Goal: Information Seeking & Learning: Check status

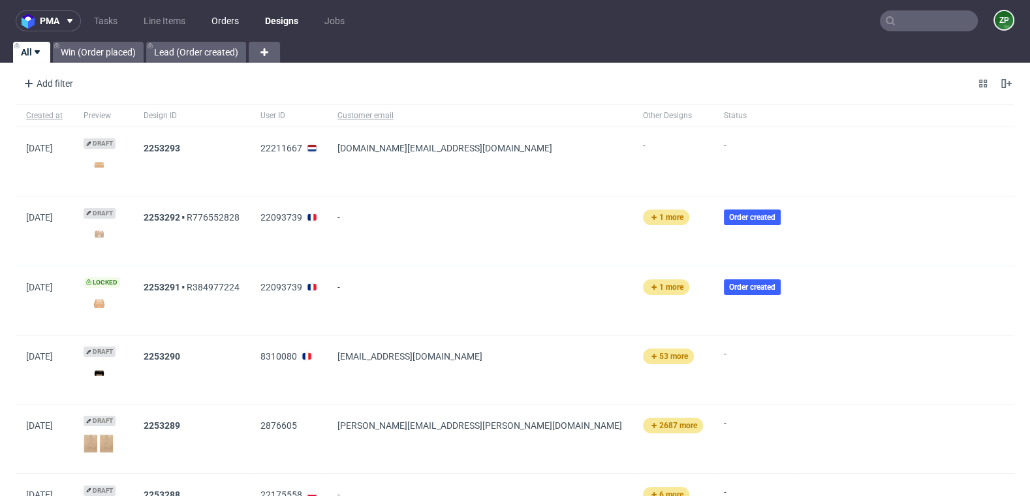
click at [222, 16] on link "Orders" at bounding box center [225, 20] width 43 height 21
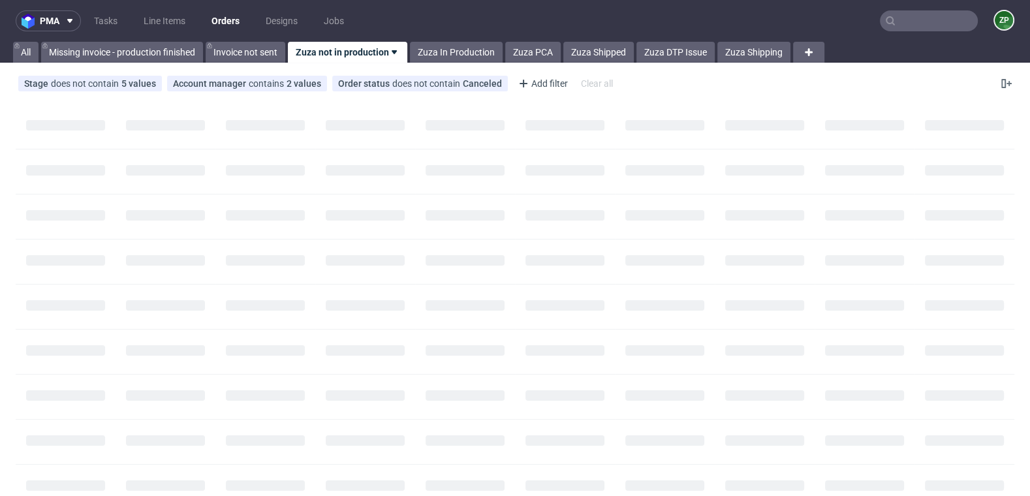
click at [899, 31] on nav "pma Tasks Line Items Orders Designs Jobs ZP" at bounding box center [515, 21] width 1030 height 42
click at [899, 24] on input "text" at bounding box center [929, 20] width 98 height 21
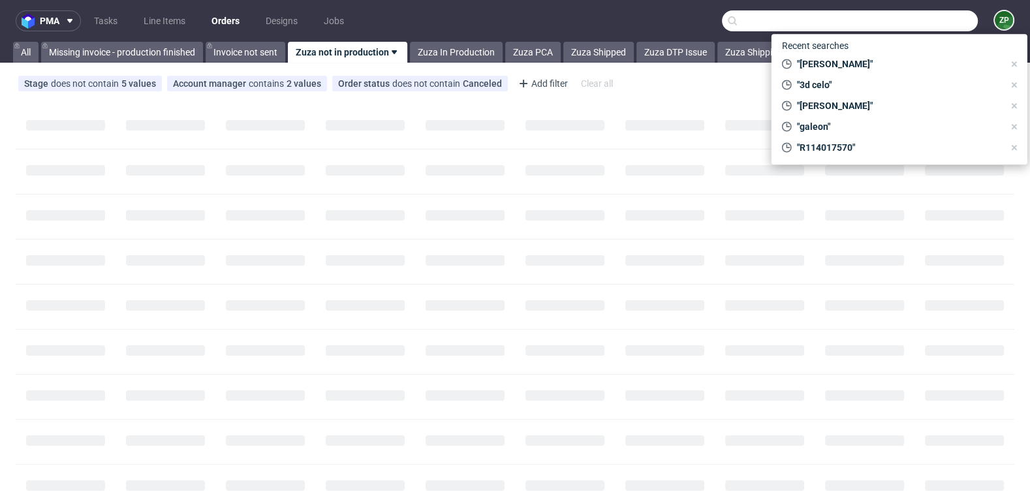
paste input "The Tone Factory Ltd"
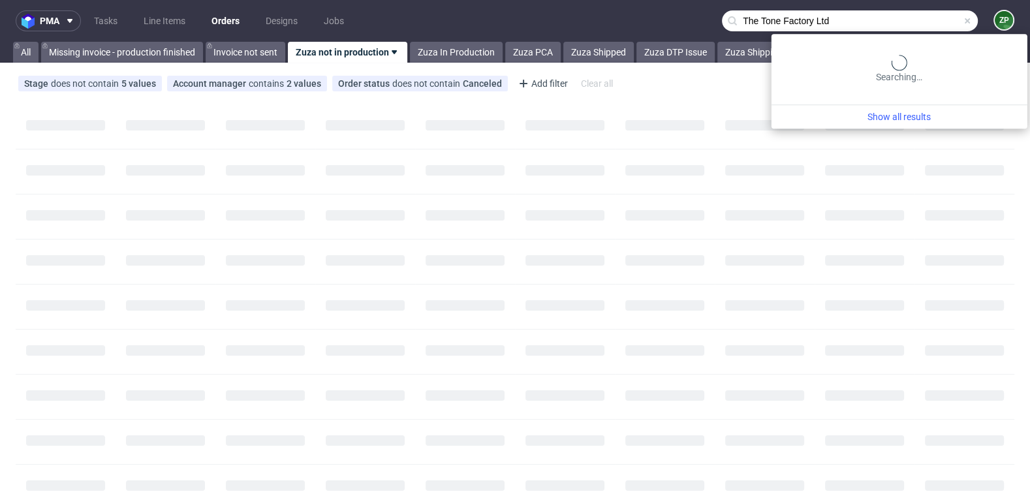
type input "The Tone Factory Ltd"
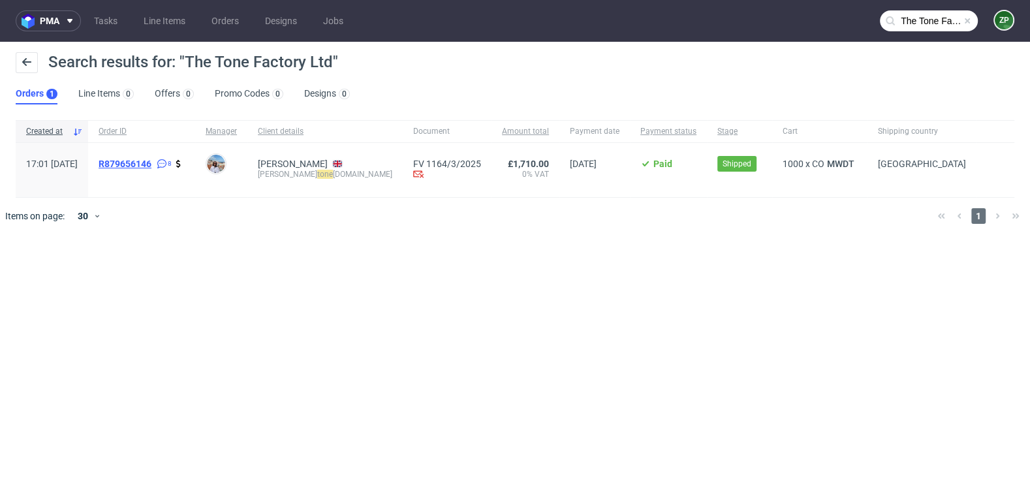
click at [147, 163] on span "R879656146" at bounding box center [125, 164] width 53 height 10
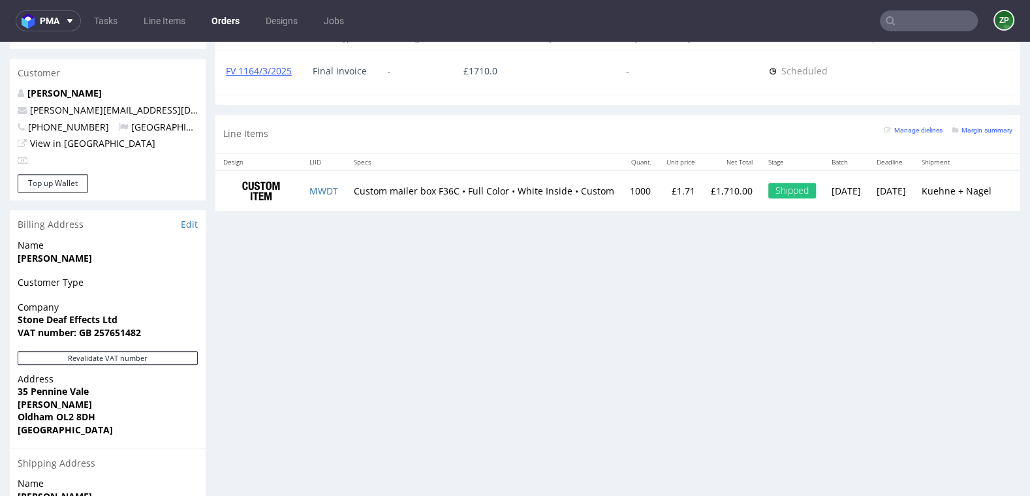
scroll to position [605, 0]
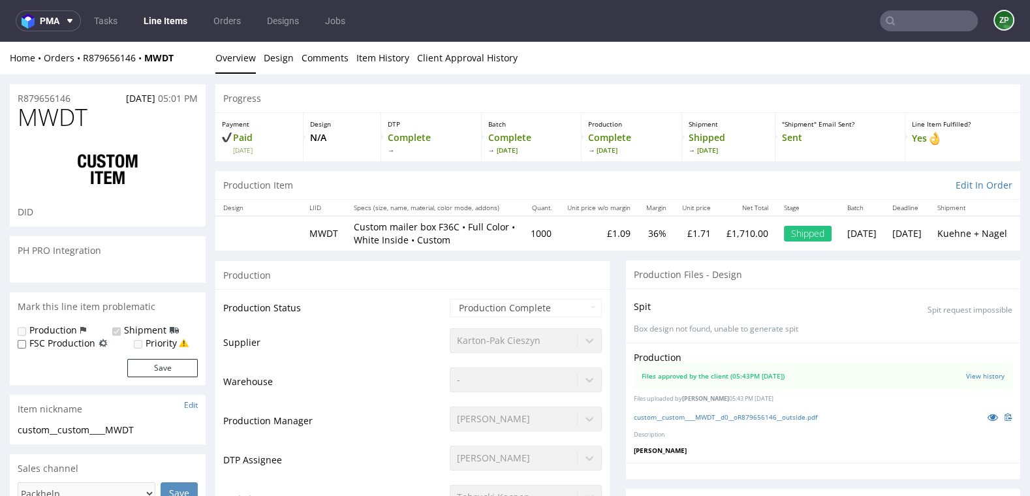
scroll to position [186, 0]
select select "in_progress"
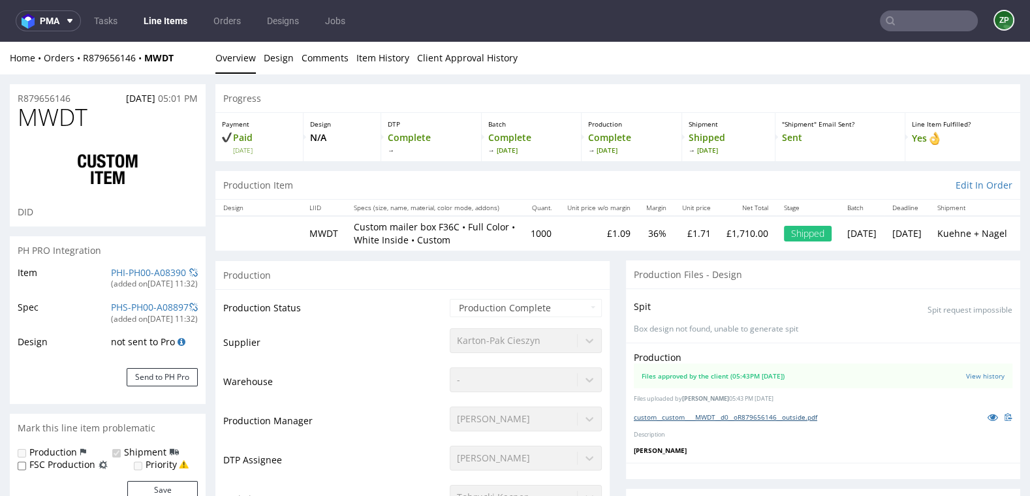
click at [731, 413] on link "custom__custom____MWDT__d0__oR879656146__outside.pdf" at bounding box center [725, 417] width 183 height 9
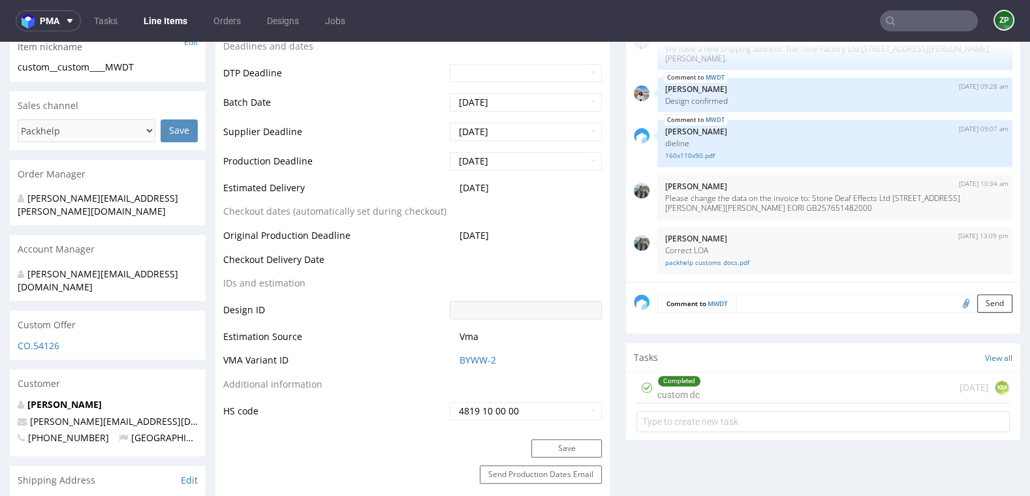
scroll to position [525, 0]
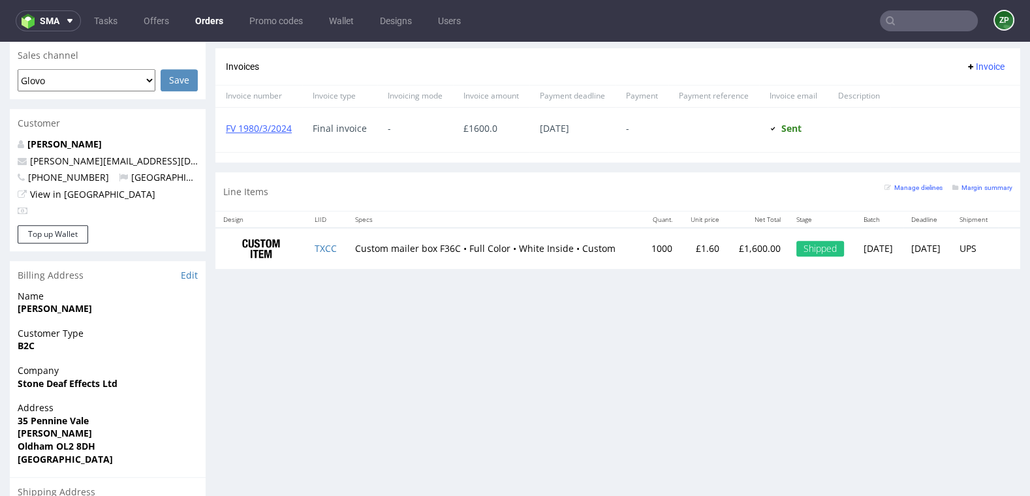
scroll to position [571, 0]
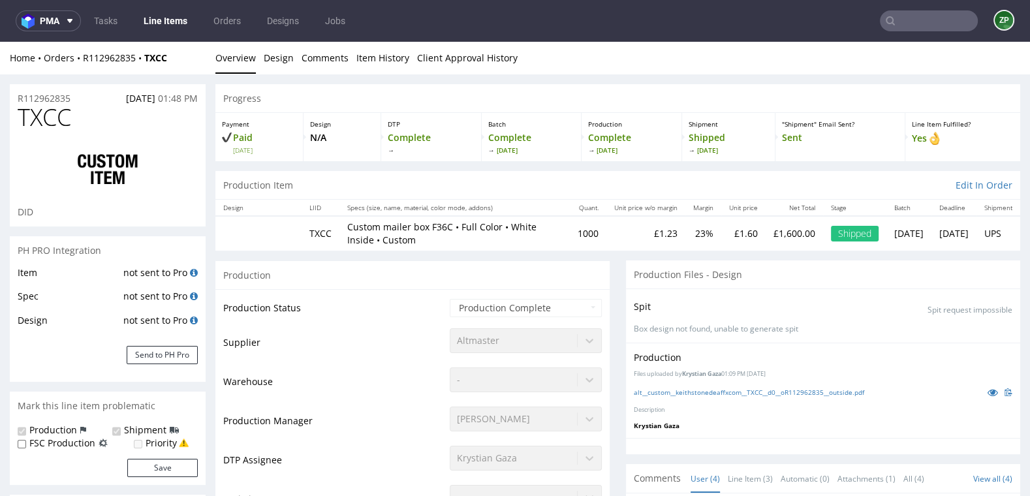
select select "in_progress"
click at [771, 392] on link "alt__custom__keithstonedeaffxcom__TXCC__d0__oR112962835__outside.pdf" at bounding box center [749, 392] width 230 height 9
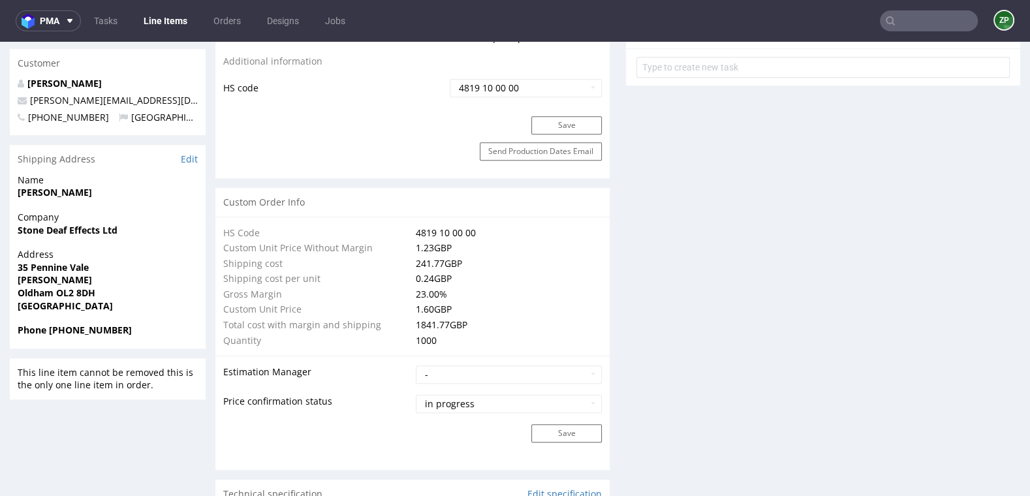
scroll to position [785, 0]
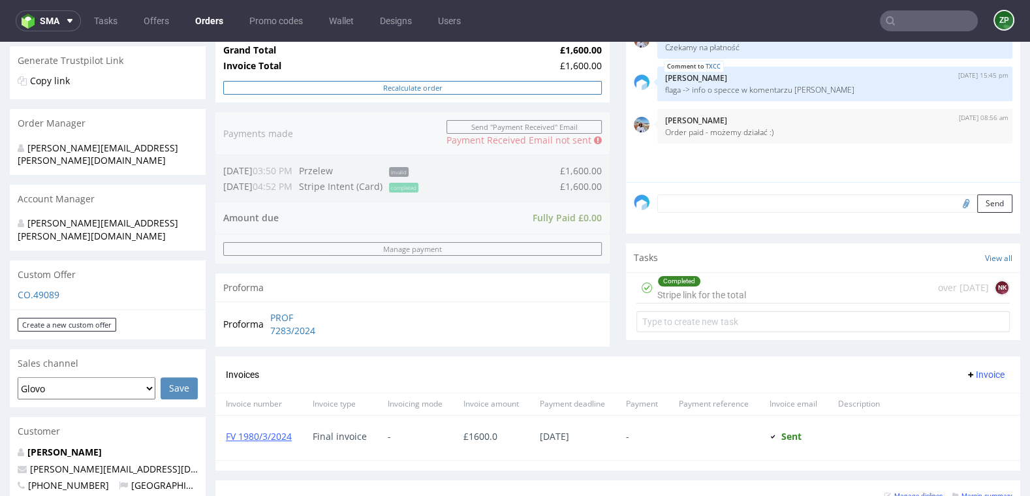
scroll to position [308, 0]
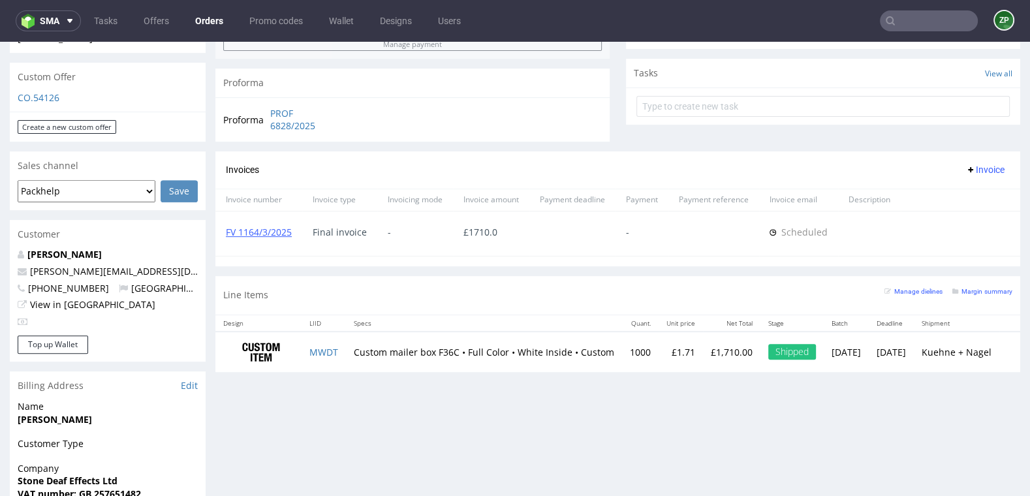
scroll to position [462, 0]
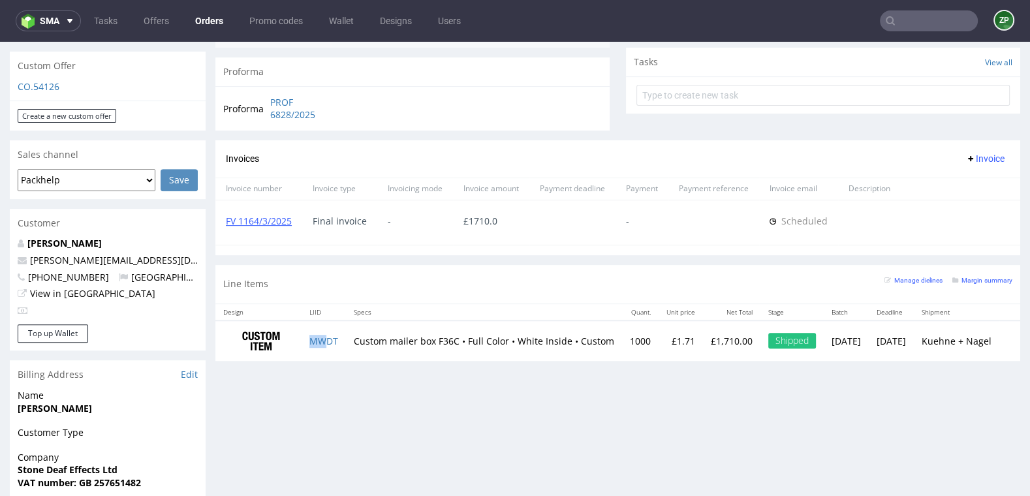
click at [328, 342] on td "MWDT" at bounding box center [324, 341] width 44 height 41
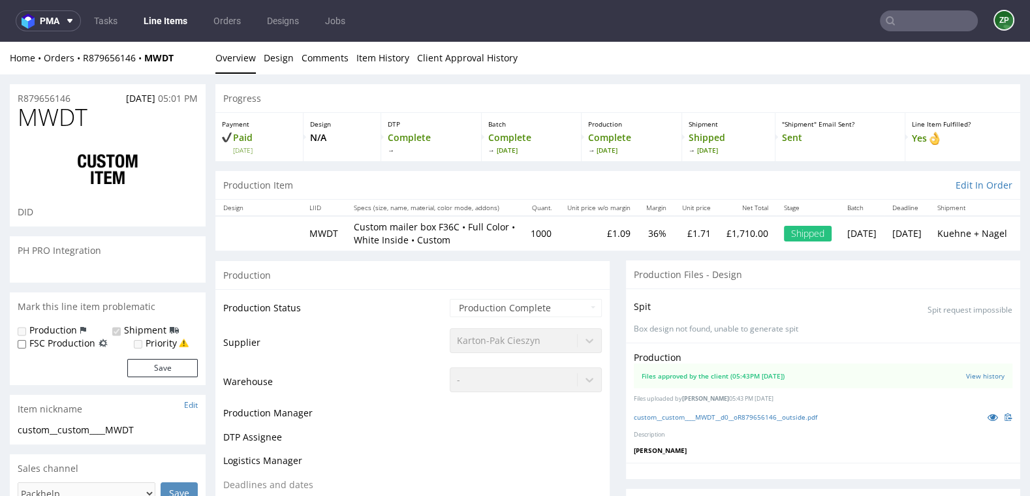
scroll to position [186, 0]
select select "in_progress"
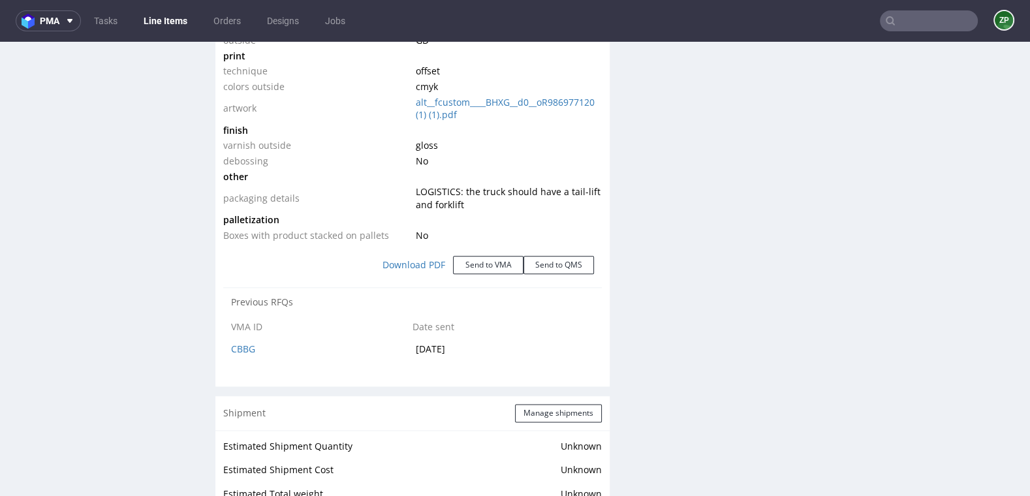
scroll to position [1493, 0]
click at [409, 260] on link "Download PDF" at bounding box center [414, 264] width 78 height 29
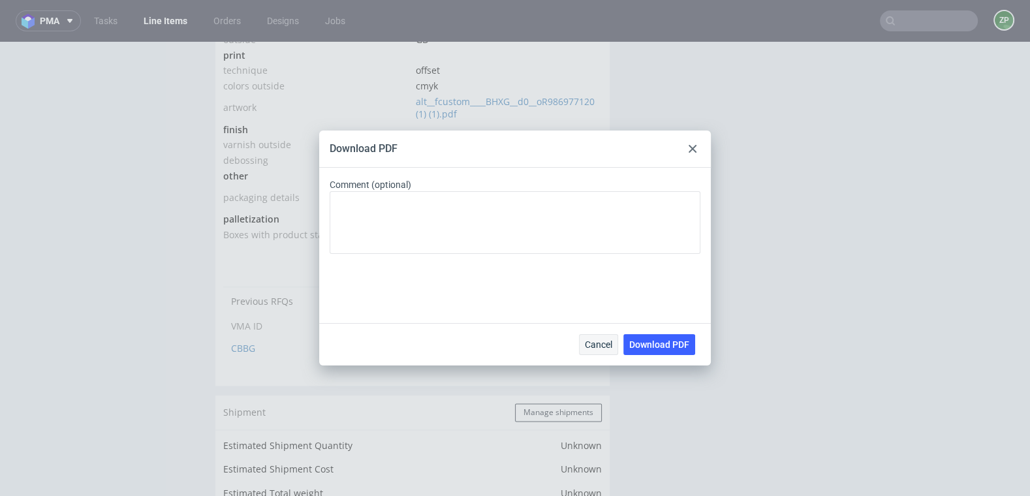
drag, startPoint x: 663, startPoint y: 347, endPoint x: 605, endPoint y: 342, distance: 58.3
click at [605, 342] on div "Cancel Download PDF" at bounding box center [639, 344] width 121 height 21
click at [605, 342] on span "Cancel" at bounding box center [598, 344] width 27 height 9
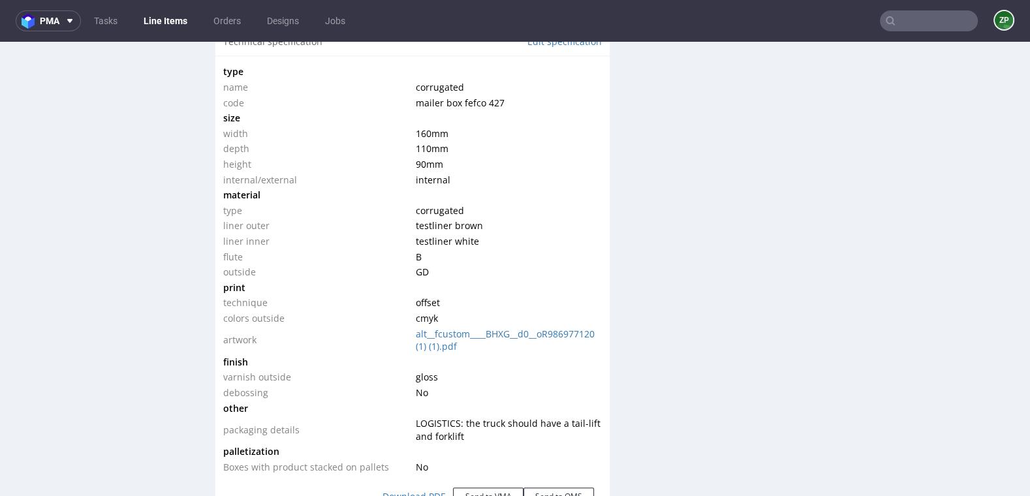
scroll to position [1245, 0]
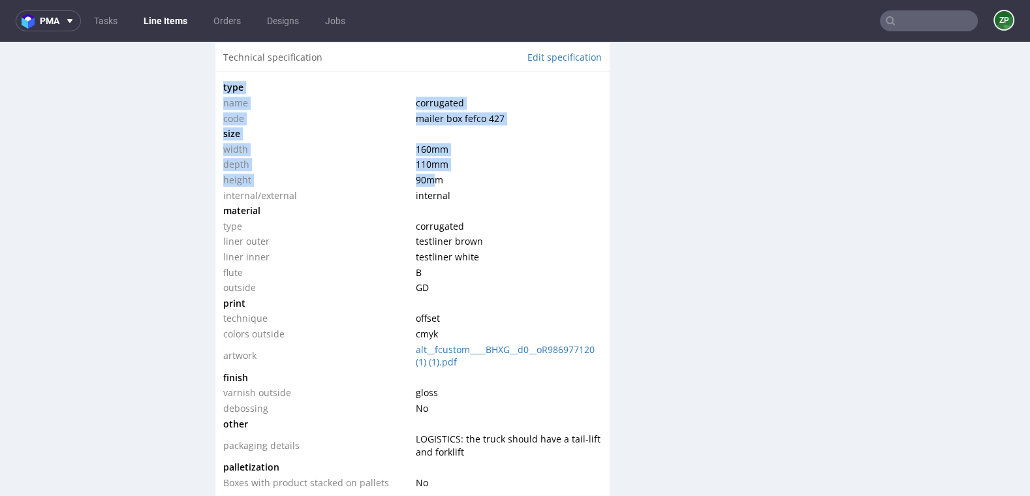
drag, startPoint x: 222, startPoint y: 131, endPoint x: 427, endPoint y: 173, distance: 209.2
click at [427, 173] on div "type name corrugated code mailer box fefco 427 size width 160 mm depth 110 mm h…" at bounding box center [412, 347] width 394 height 552
click at [427, 174] on span "90 mm" at bounding box center [429, 180] width 27 height 12
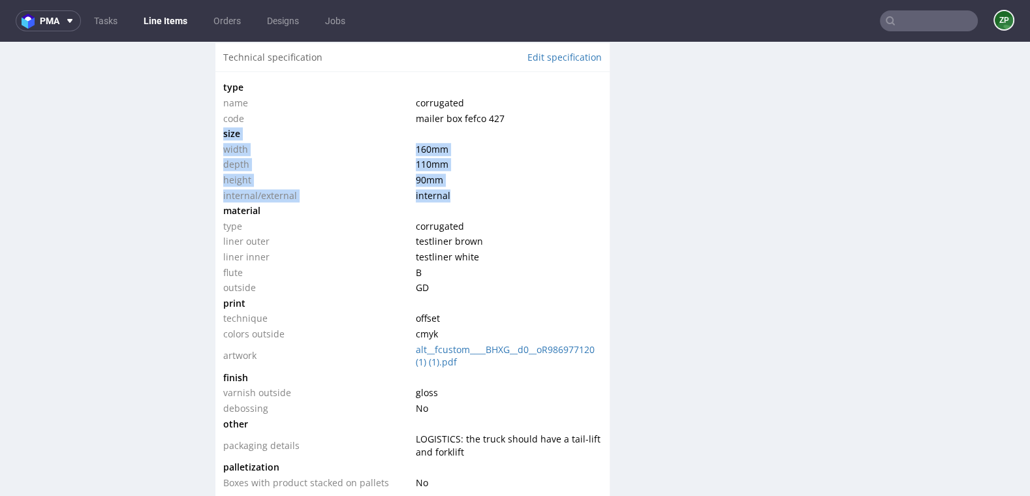
drag, startPoint x: 224, startPoint y: 131, endPoint x: 445, endPoint y: 195, distance: 230.4
click at [445, 195] on tbody "type name corrugated code mailer box fefco 427 size width 160 mm depth 110 mm h…" at bounding box center [412, 285] width 379 height 411
copy tbody "size width 160 mm depth 110 mm height 90 mm internal/external internal"
click at [219, 16] on link "Orders" at bounding box center [227, 20] width 43 height 21
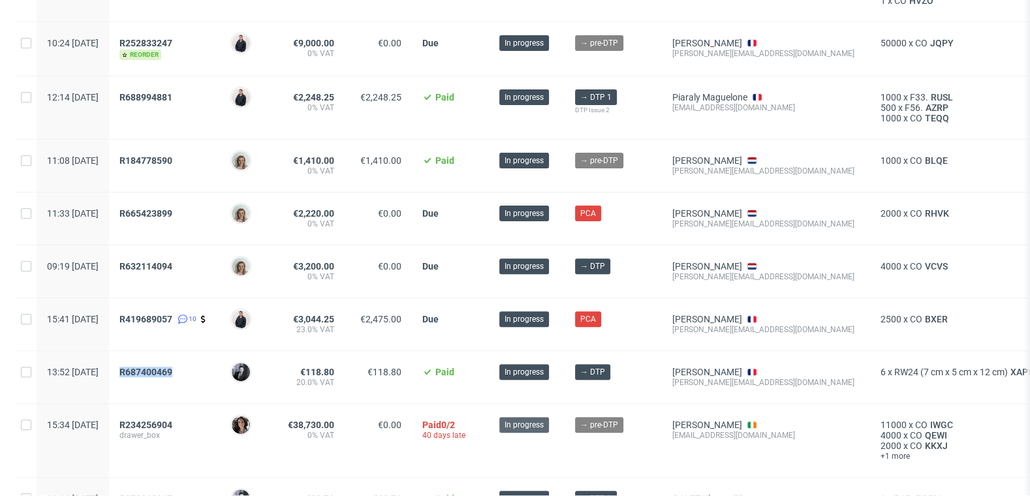
scroll to position [434, 0]
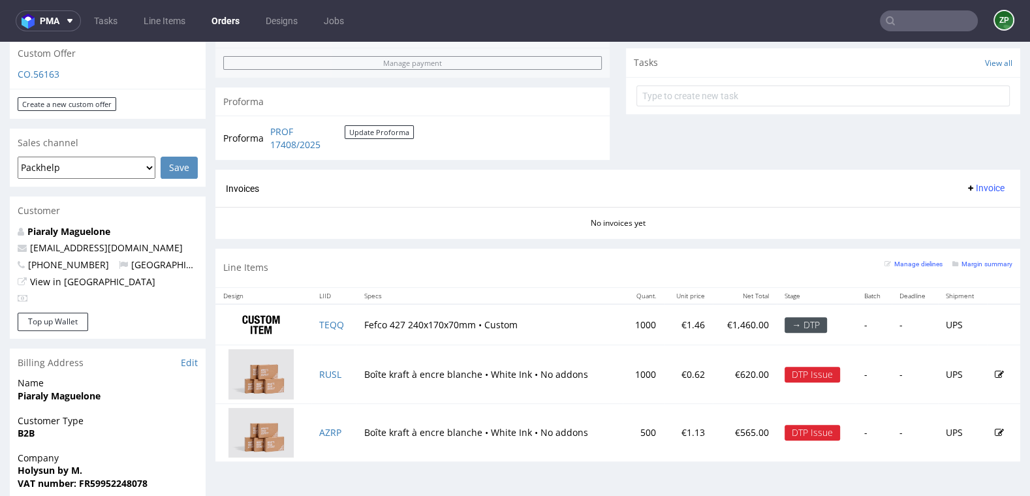
scroll to position [462, 0]
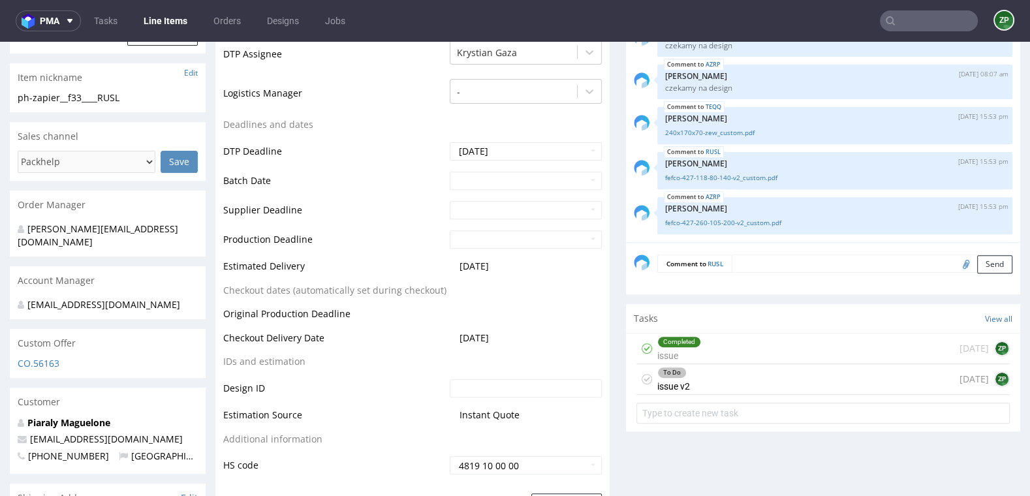
scroll to position [458, 0]
click at [754, 385] on div "To Do issue v2 today ZP" at bounding box center [823, 381] width 373 height 31
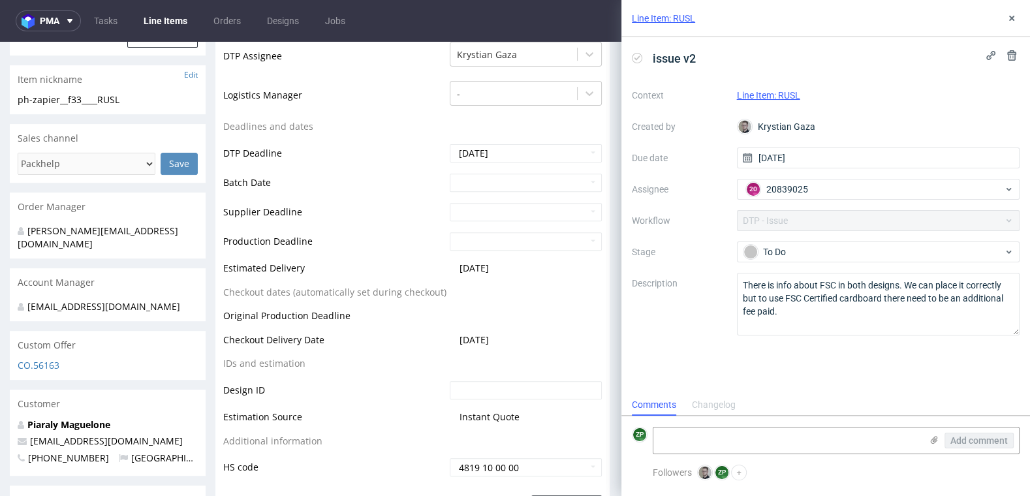
scroll to position [10, 0]
click at [703, 440] on textarea at bounding box center [788, 441] width 268 height 26
type textarea "o"
click at [691, 439] on textarea "Ok. I'mm checkig that with customer" at bounding box center [788, 441] width 268 height 26
drag, startPoint x: 956, startPoint y: 446, endPoint x: 740, endPoint y: 454, distance: 215.6
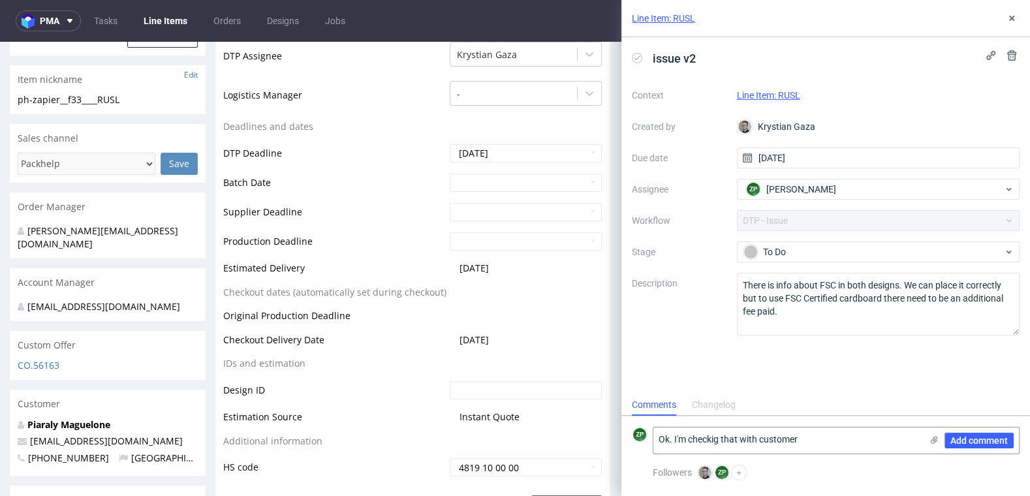
click at [740, 454] on form "ZP Ok. I'm checkig that with customer Add comment" at bounding box center [826, 440] width 409 height 49
click at [697, 437] on textarea "Ok. I'm checkig that with customer" at bounding box center [788, 441] width 268 height 26
click at [0, 0] on lt-span "checki n g" at bounding box center [0, 0] width 0 height 0
click at [778, 440] on textarea "Ok. I'm checking that with customer" at bounding box center [788, 441] width 268 height 26
click at [0, 0] on lt-span "customer ." at bounding box center [0, 0] width 0 height 0
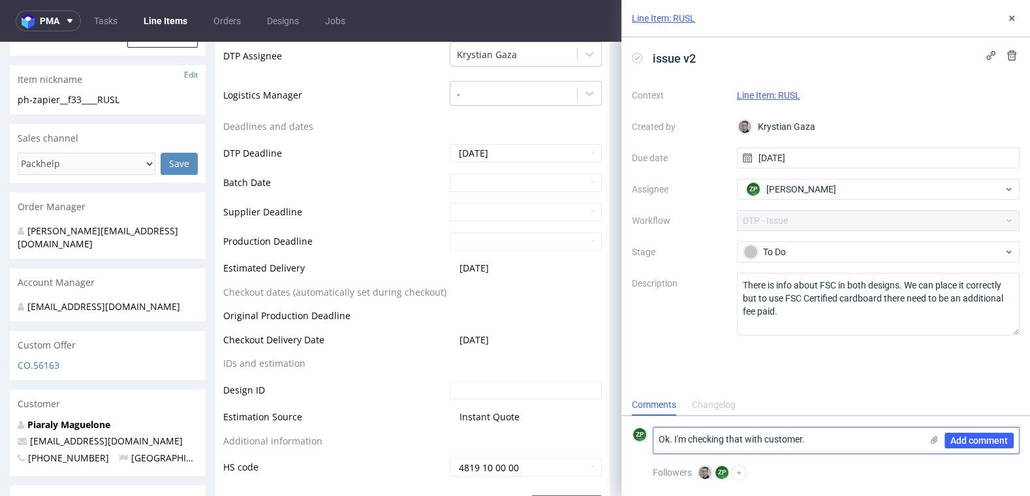
click at [760, 439] on textarea "Ok. I'm checking that with customer." at bounding box center [788, 441] width 268 height 26
type textarea "Ok. I'm checking that with customer."
click at [967, 437] on span "Add comment" at bounding box center [979, 440] width 57 height 9
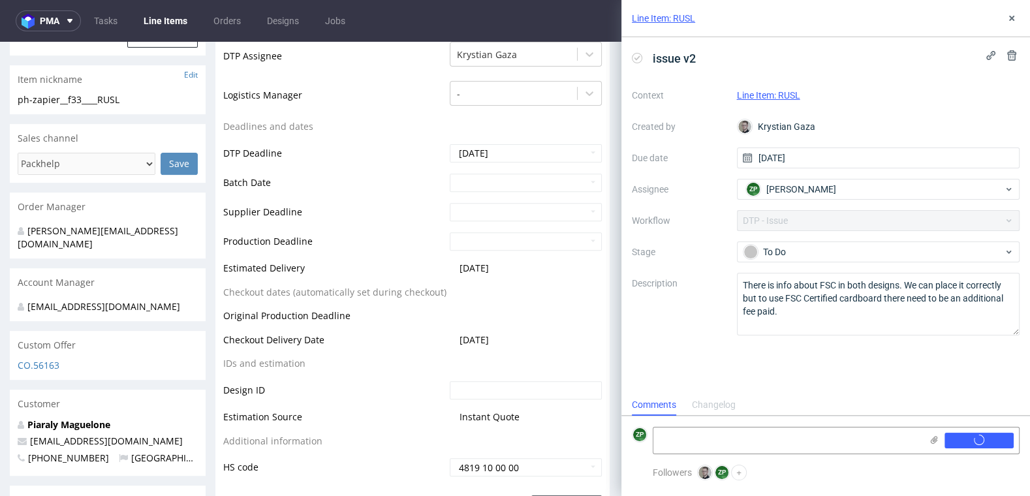
scroll to position [0, 0]
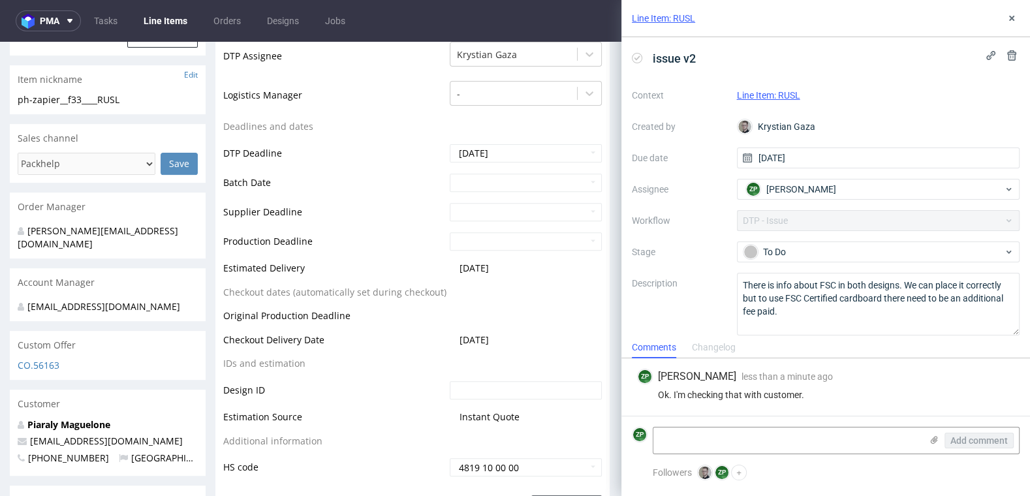
click at [597, 372] on div "Production Status Waiting for Artwork Waiting for Diecut Waiting for Mockup Wai…" at bounding box center [412, 176] width 394 height 640
click at [574, 350] on td "2025-09-12" at bounding box center [524, 344] width 155 height 24
click at [1011, 17] on use at bounding box center [1011, 18] width 5 height 5
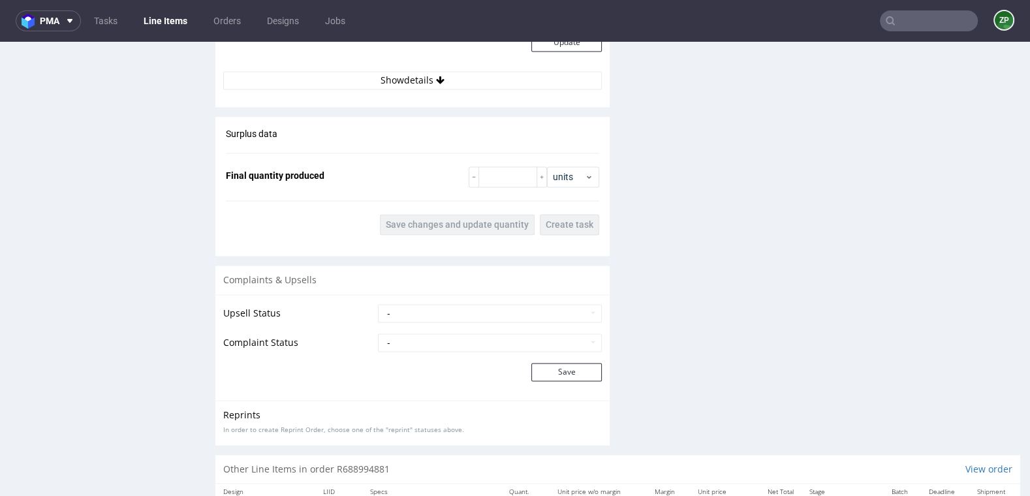
scroll to position [1986, 0]
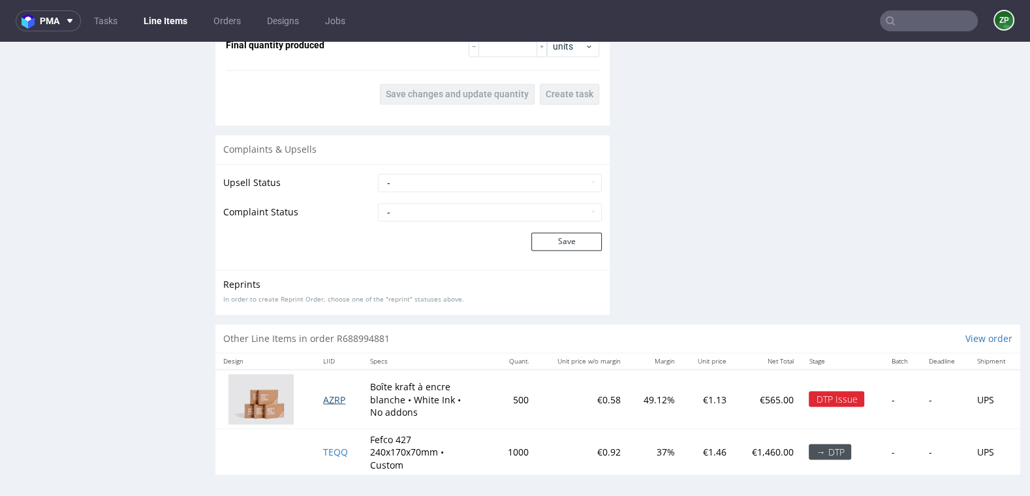
click at [328, 393] on span "AZRP" at bounding box center [334, 399] width 22 height 12
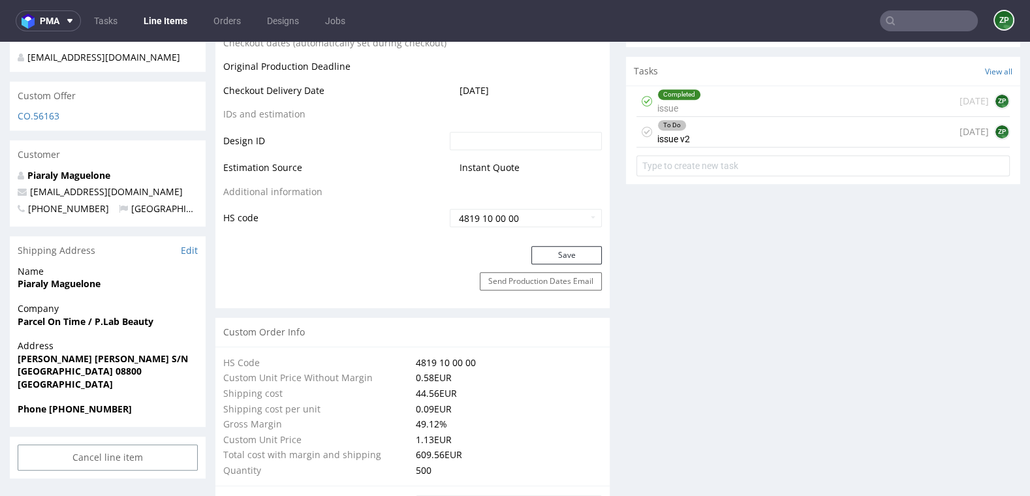
scroll to position [716, 0]
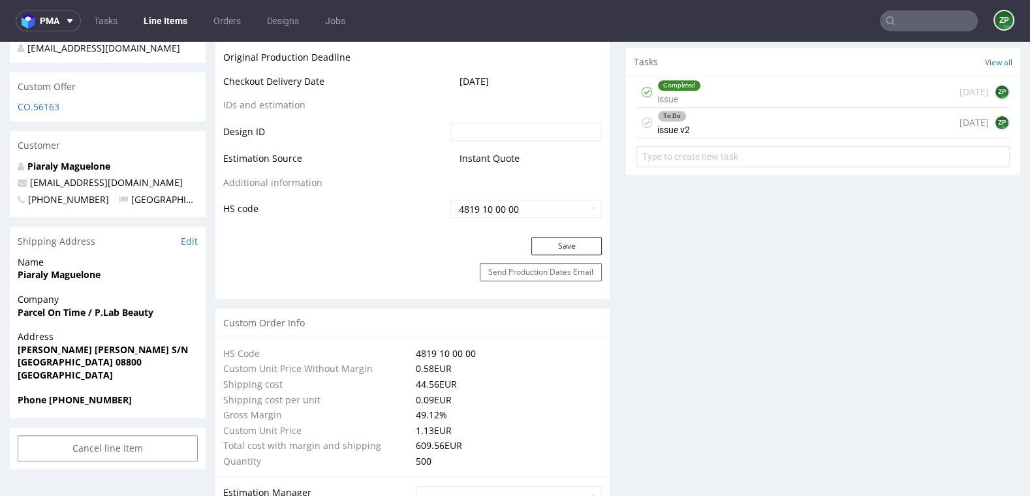
drag, startPoint x: 703, startPoint y: 118, endPoint x: 703, endPoint y: 161, distance: 42.4
click at [703, 118] on div "To Do issue v2 today ZP" at bounding box center [823, 123] width 373 height 31
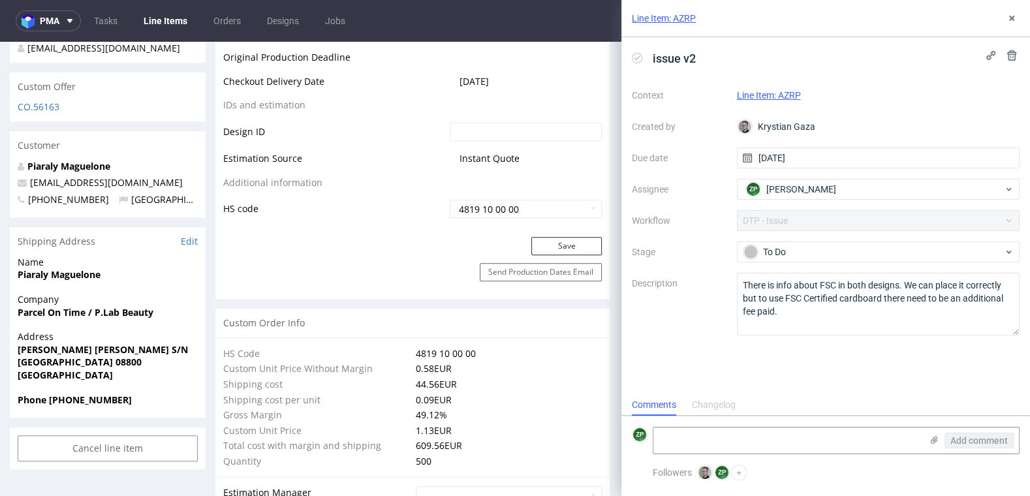
scroll to position [10, 0]
click at [775, 438] on textarea at bounding box center [788, 441] width 268 height 26
paste textarea "Ok. I'm checking that with customer."
type textarea "Ok. I'm checking that with customer."
click at [1006, 444] on span "Add comment" at bounding box center [979, 440] width 57 height 9
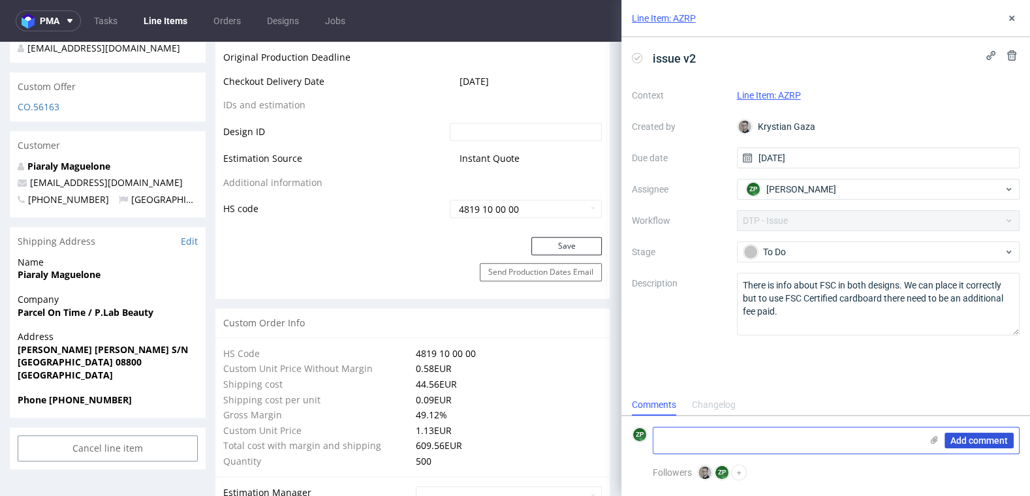
scroll to position [0, 0]
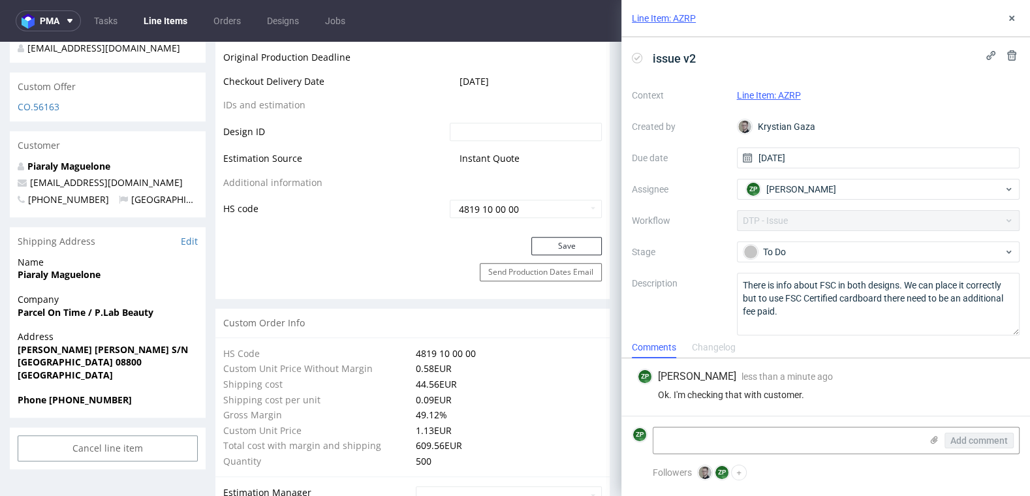
click at [583, 370] on td "0.58 EUR" at bounding box center [507, 369] width 189 height 16
click at [1009, 17] on icon at bounding box center [1012, 18] width 10 height 10
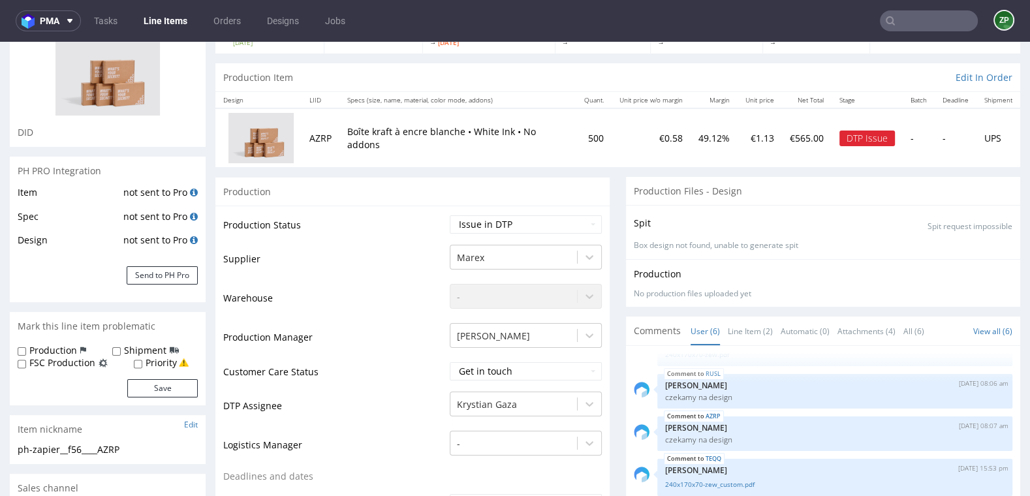
scroll to position [106, 0]
click at [903, 19] on input "text" at bounding box center [929, 20] width 98 height 21
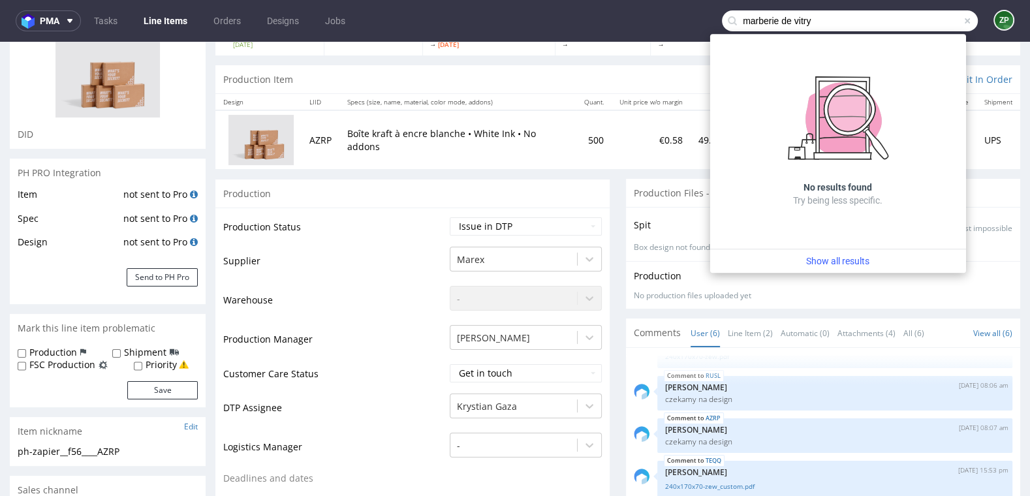
type input "marberie de vitry"
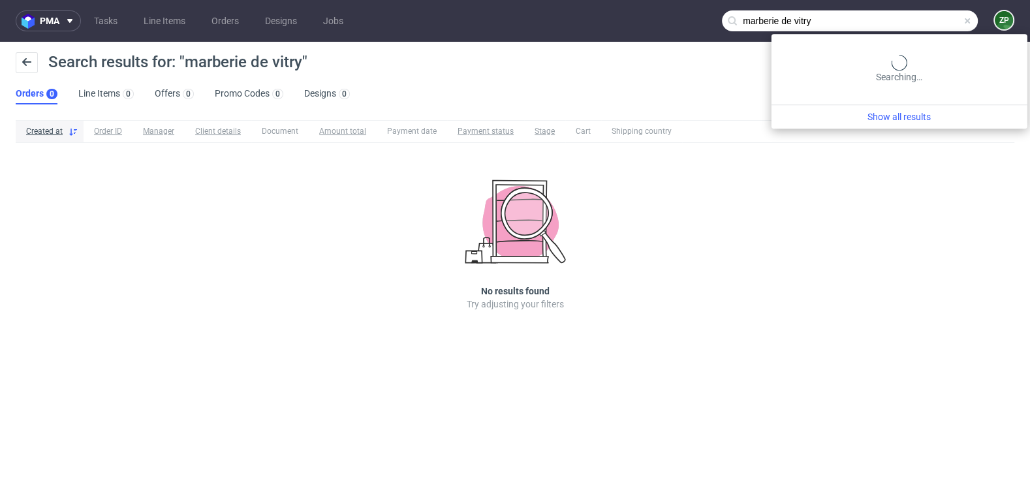
click at [916, 14] on input "marberie de vitry" at bounding box center [850, 20] width 256 height 21
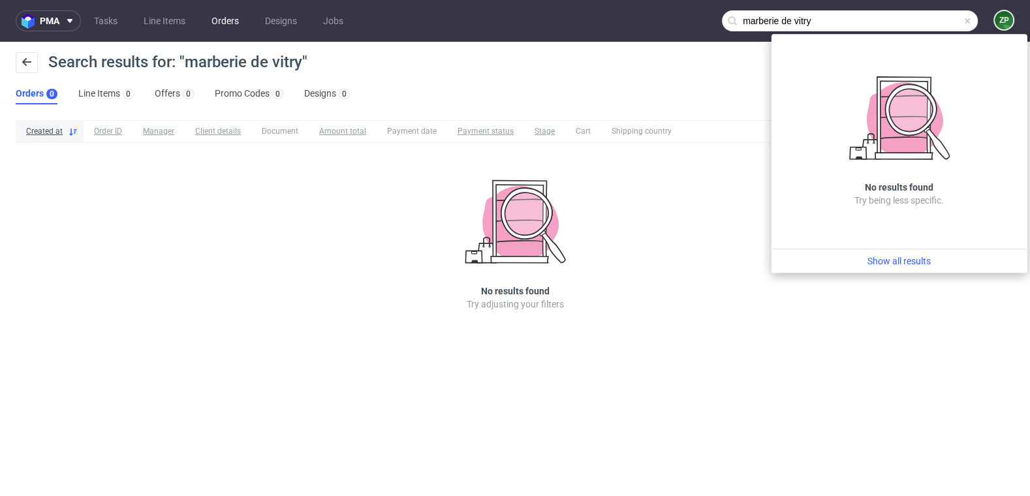
click at [210, 13] on link "Orders" at bounding box center [225, 20] width 43 height 21
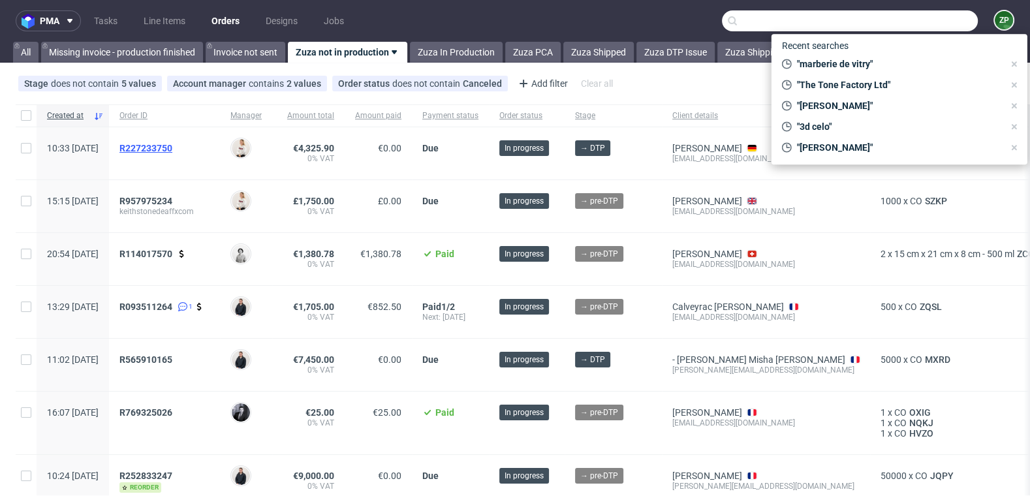
click at [172, 151] on span "R227233750" at bounding box center [145, 148] width 53 height 10
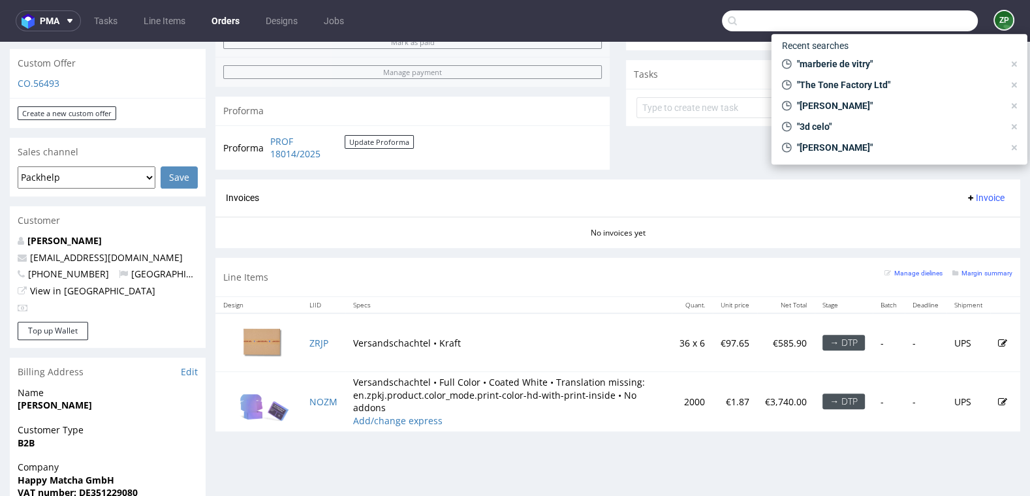
scroll to position [441, 0]
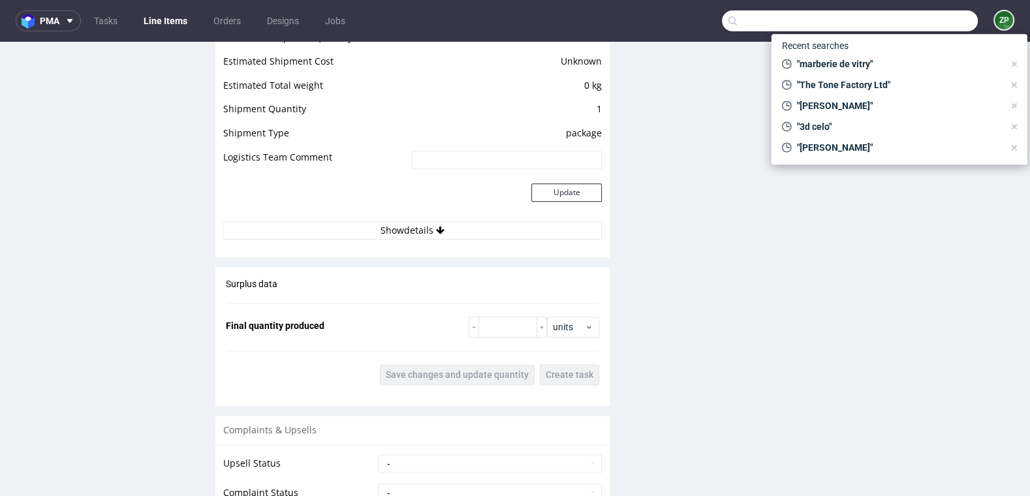
scroll to position [1478, 0]
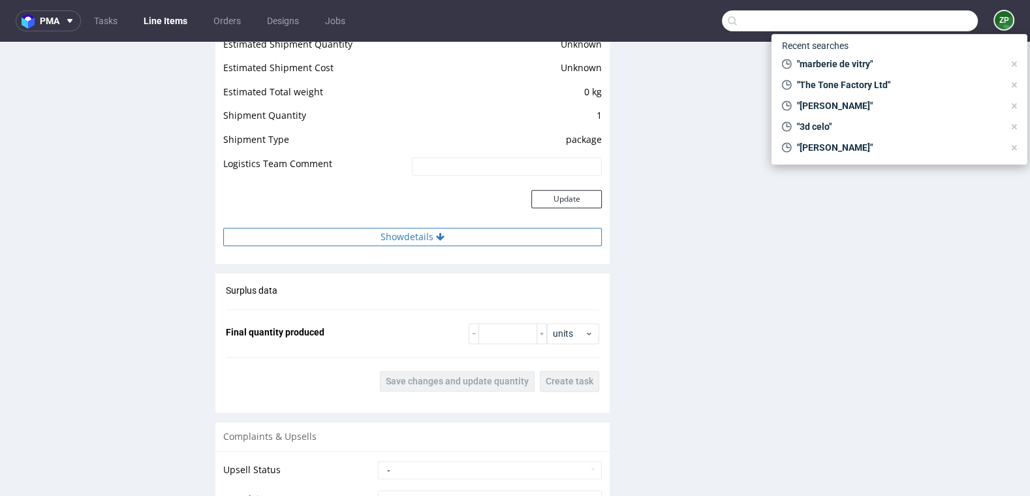
click at [368, 235] on button "Show details" at bounding box center [412, 237] width 379 height 18
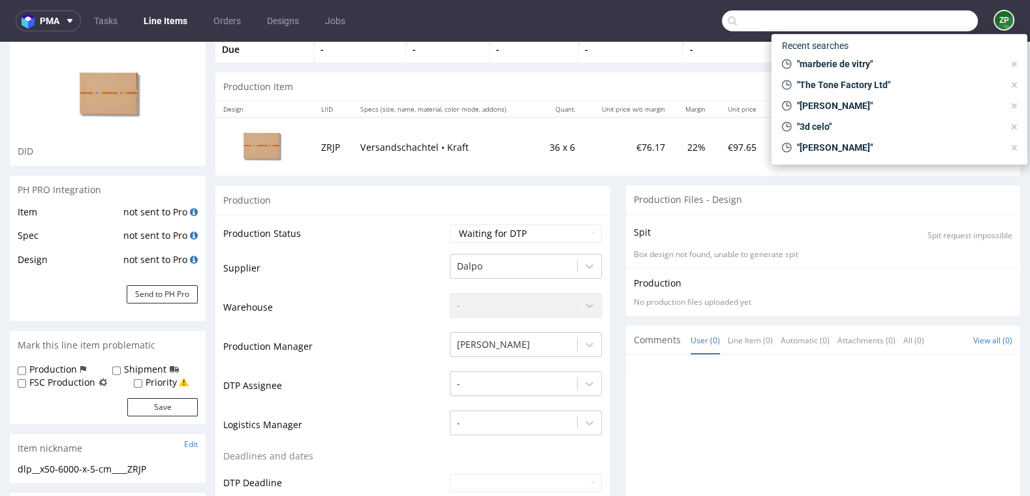
scroll to position [0, 0]
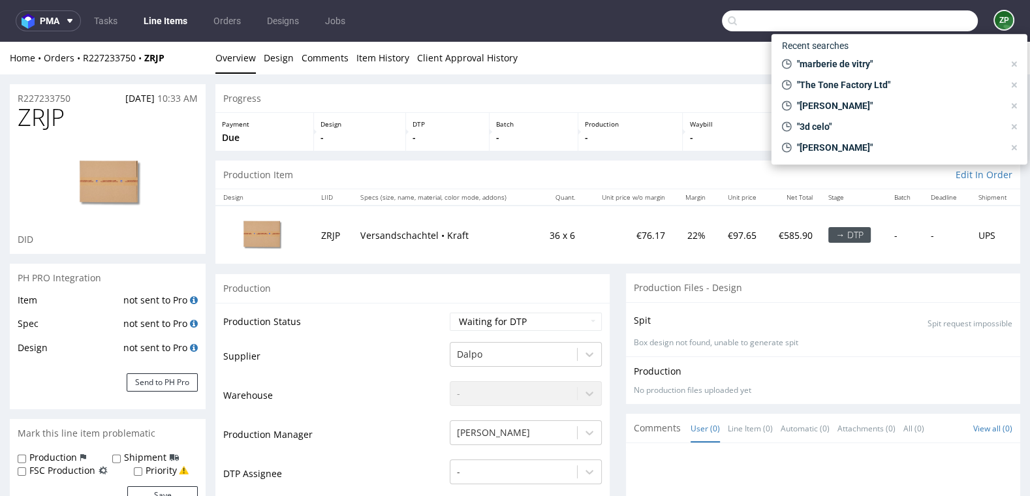
click at [377, 234] on p "Versandschachtel • Kraft" at bounding box center [444, 235] width 168 height 13
copy p "Versandschachtel"
click at [264, 240] on img at bounding box center [261, 235] width 65 height 50
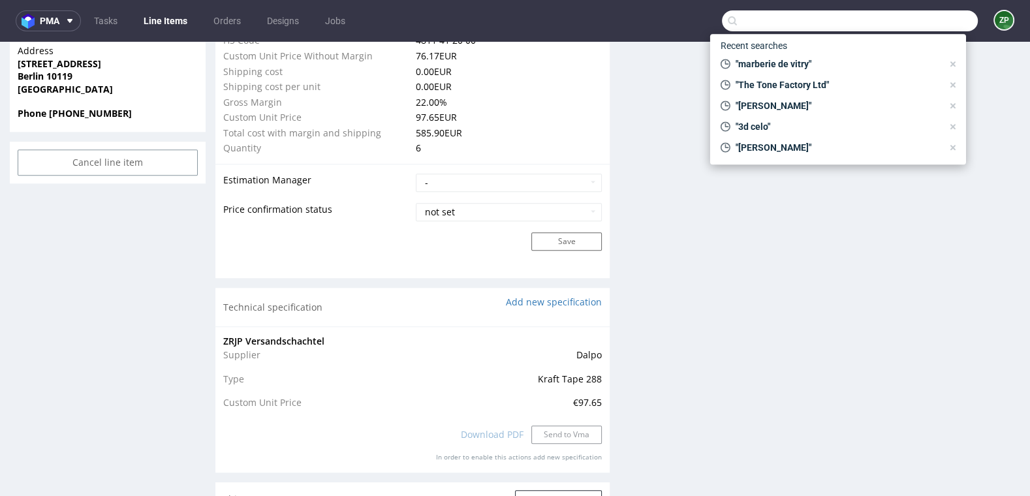
scroll to position [985, 0]
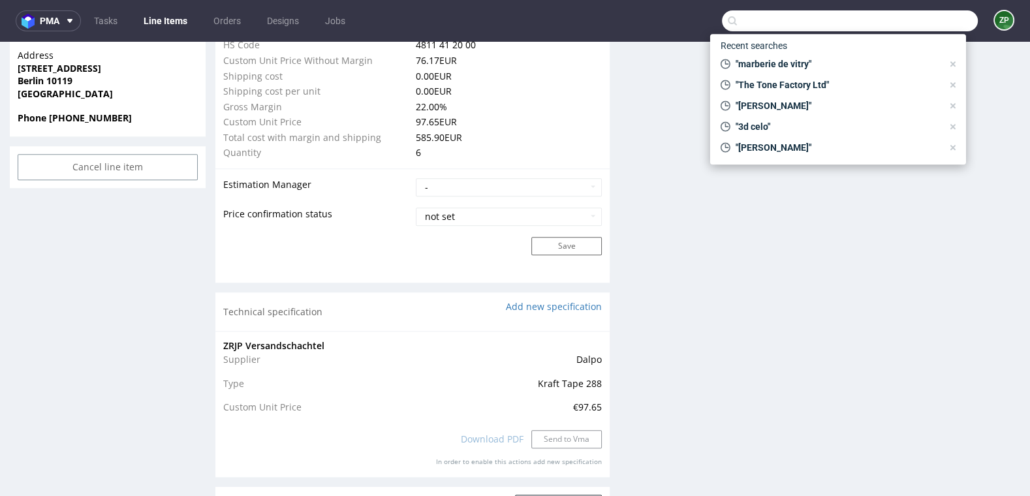
click at [569, 379] on span "Kraft Tape 288" at bounding box center [570, 383] width 64 height 12
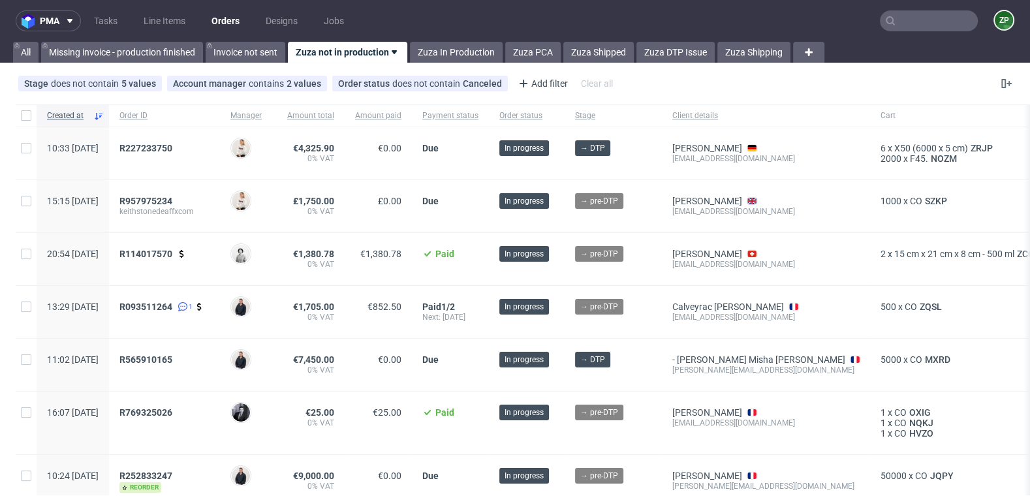
click at [925, 25] on input "text" at bounding box center [929, 20] width 98 height 21
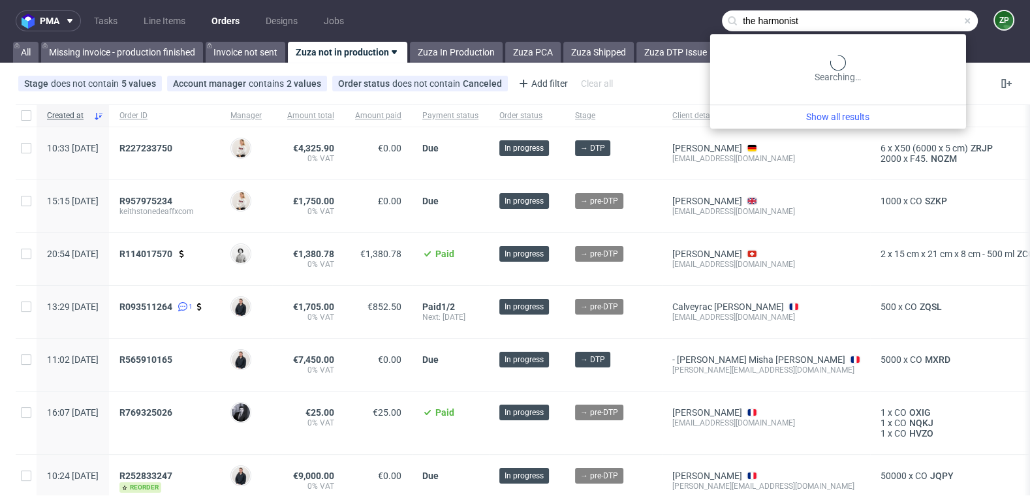
type input "the harmonist"
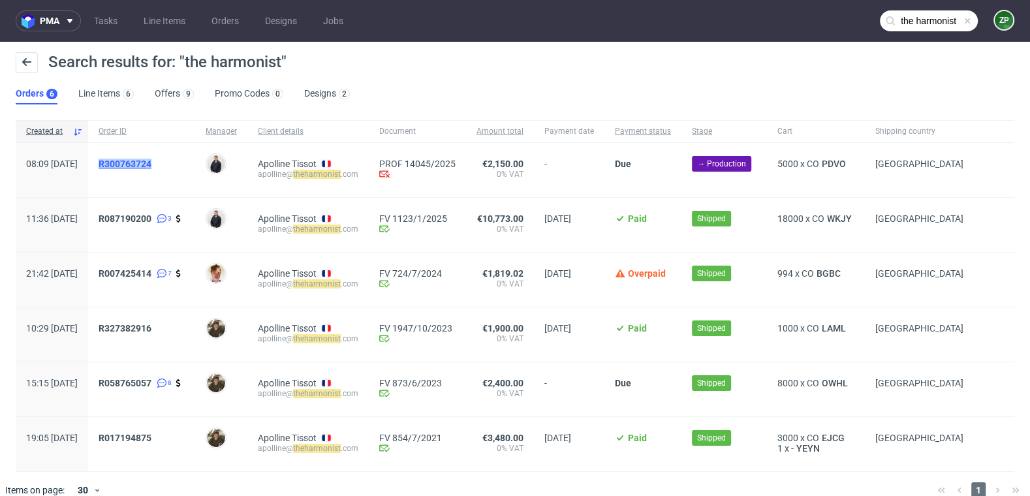
click at [151, 159] on span "R300763724" at bounding box center [125, 164] width 53 height 10
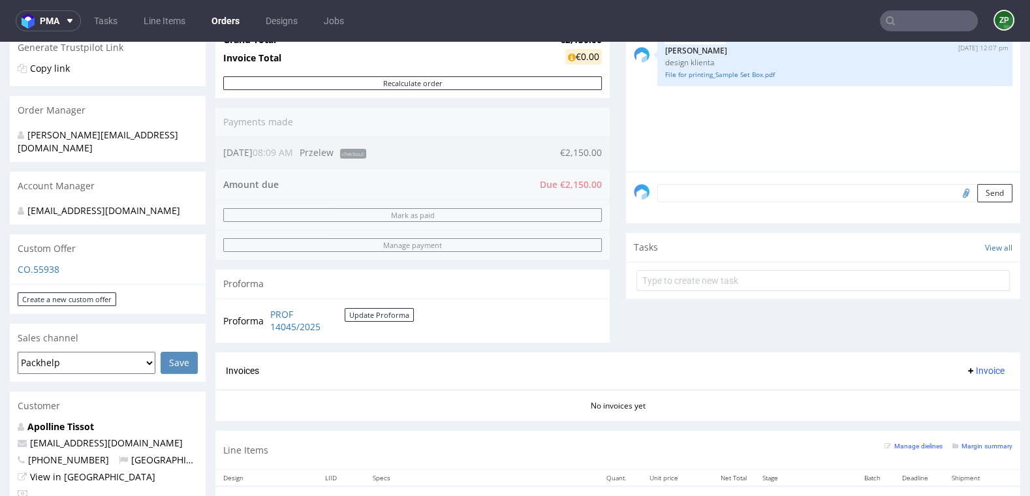
scroll to position [285, 0]
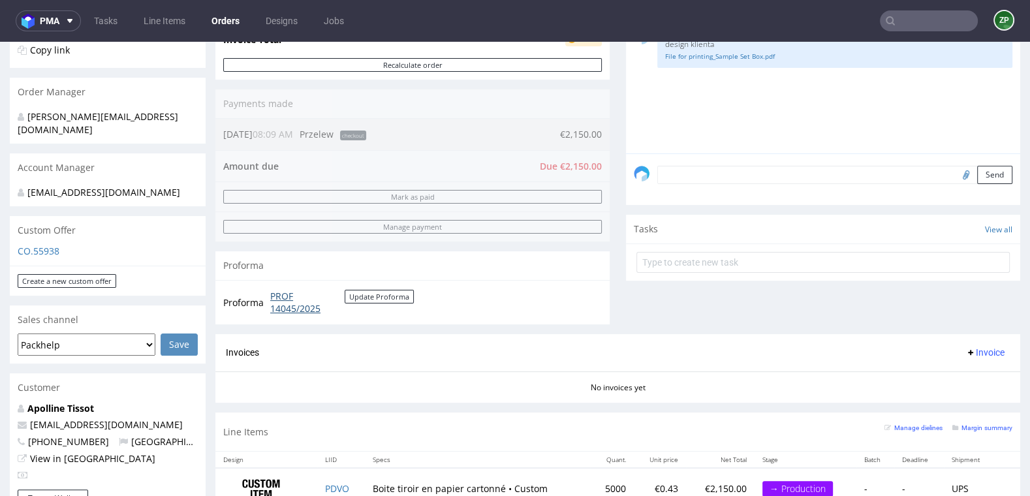
click at [288, 305] on link "PROF 14045/2025" at bounding box center [307, 302] width 74 height 25
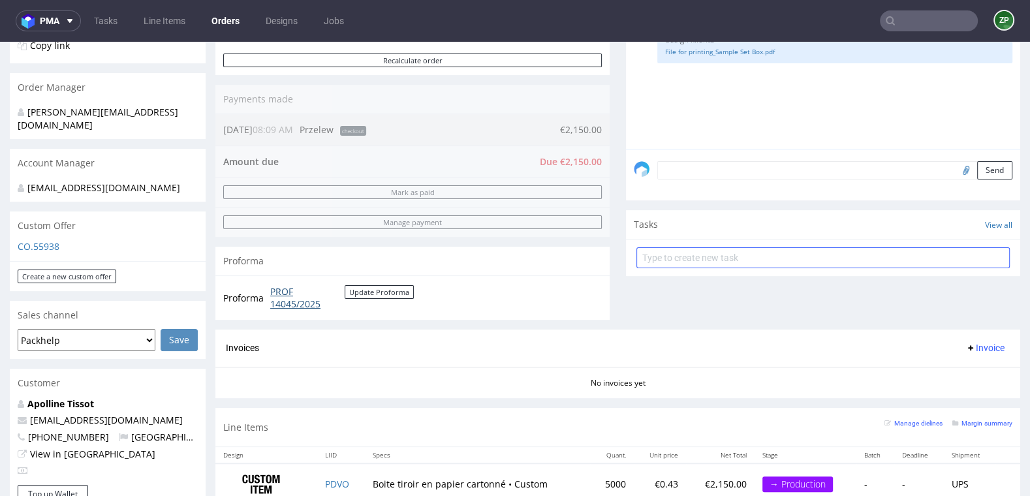
scroll to position [345, 0]
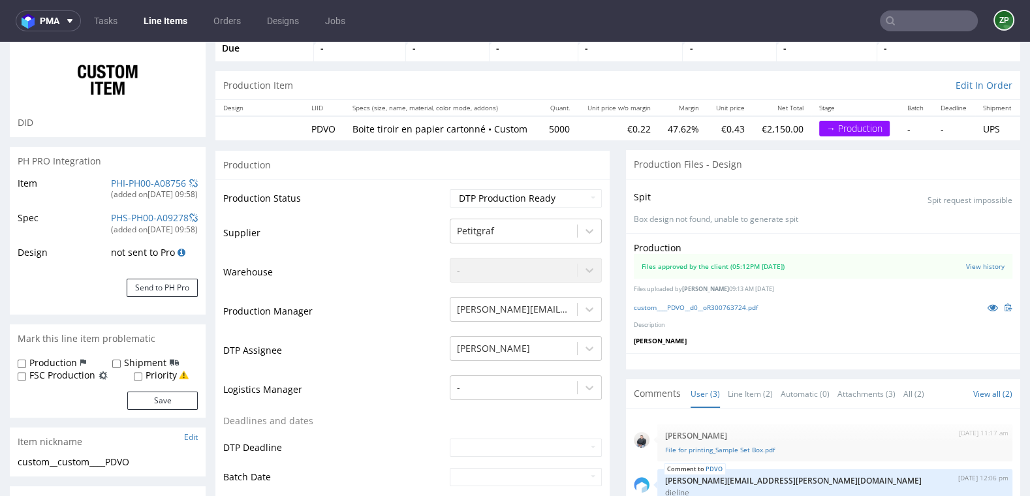
scroll to position [89, 0]
click at [720, 306] on link "custom____PDVO__d0__oR300763724.pdf" at bounding box center [696, 308] width 124 height 9
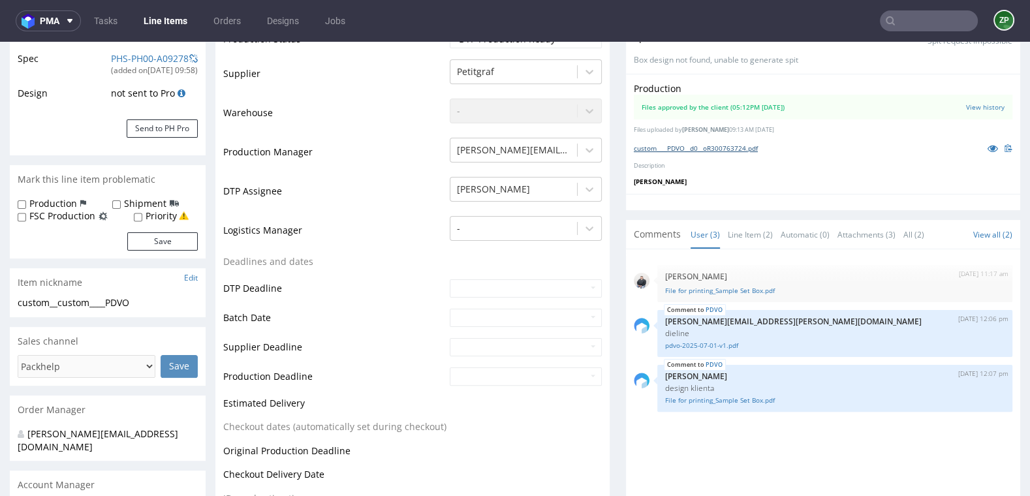
scroll to position [403, 0]
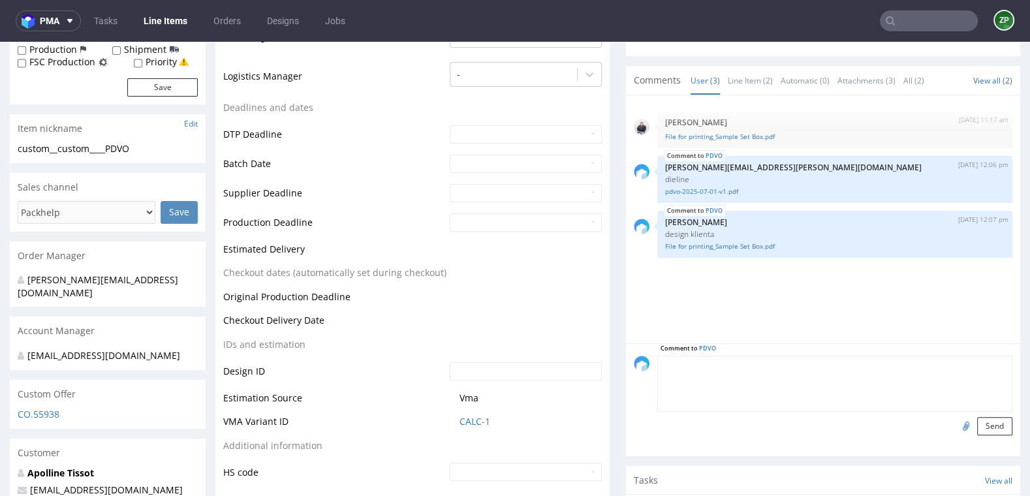
click at [752, 358] on textarea at bounding box center [835, 384] width 355 height 56
type textarea "waiting for payment"
click at [993, 421] on button "Send" at bounding box center [994, 426] width 35 height 18
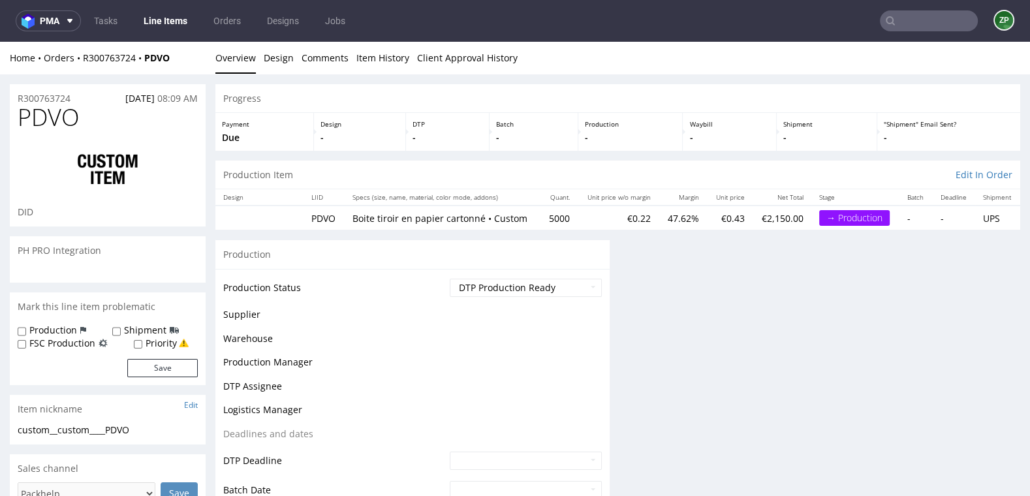
scroll to position [0, 0]
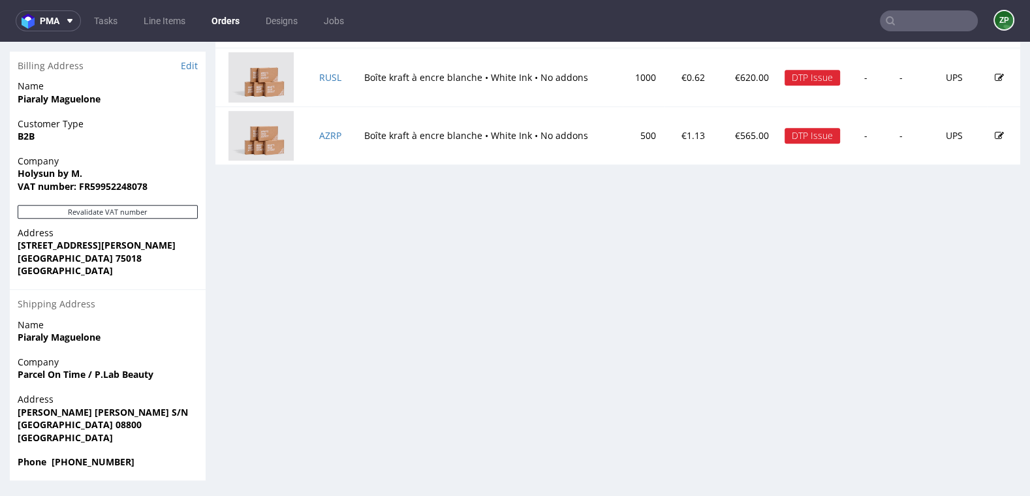
scroll to position [629, 0]
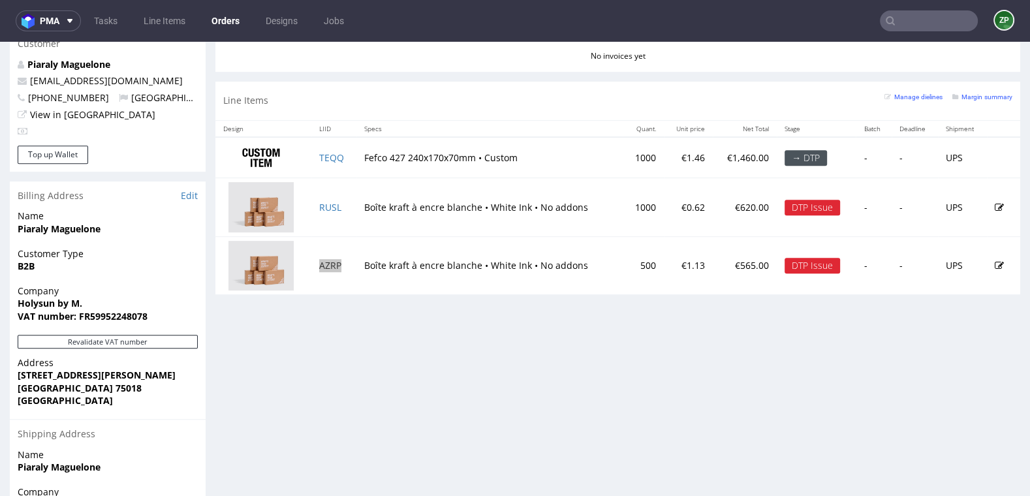
click at [230, 22] on link "Orders" at bounding box center [226, 20] width 44 height 21
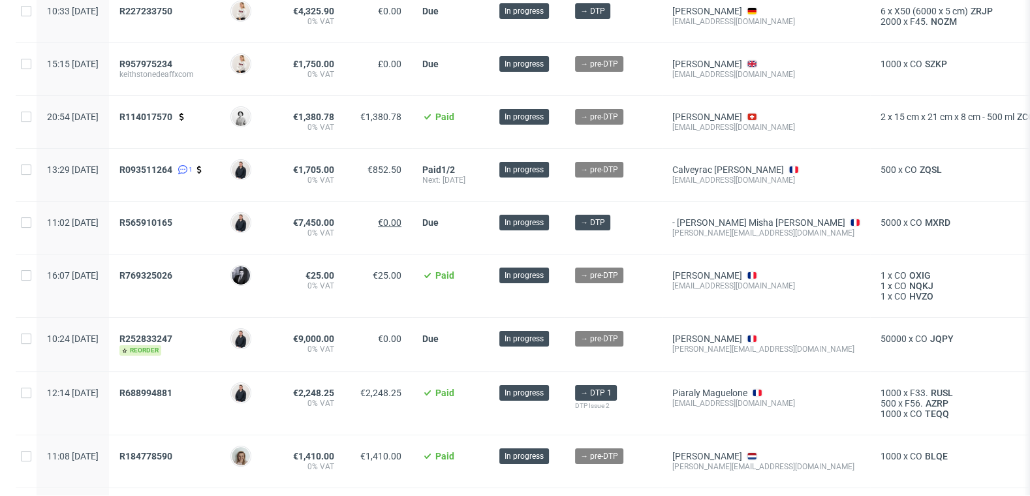
scroll to position [170, 0]
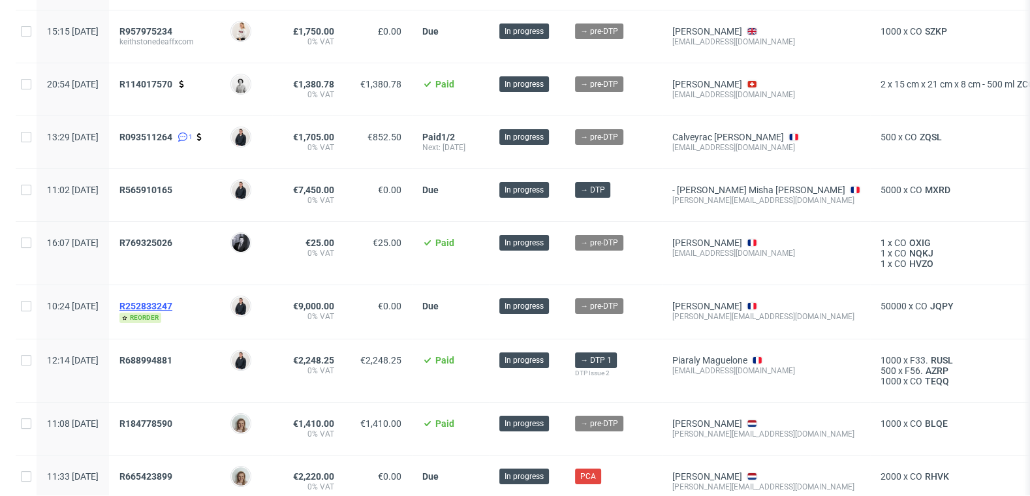
click at [172, 302] on span "R252833247" at bounding box center [145, 306] width 53 height 10
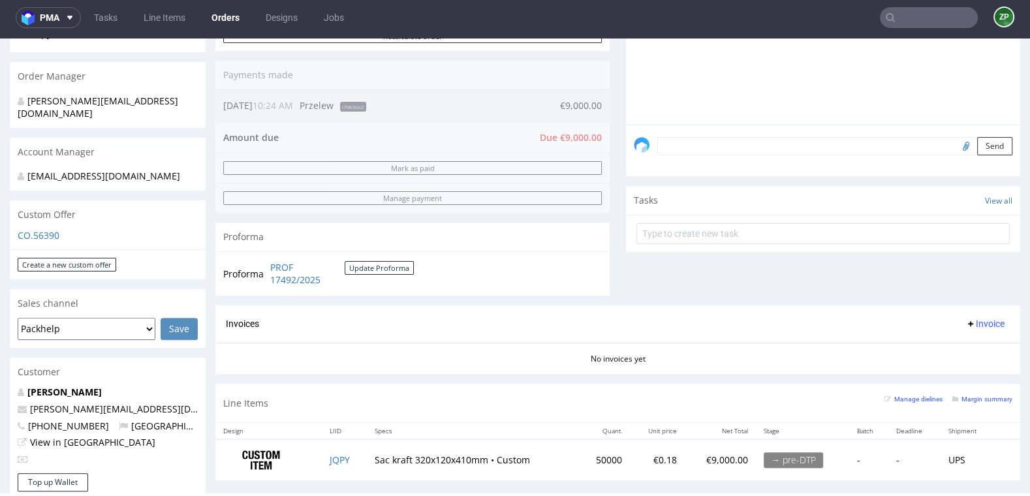
scroll to position [318, 0]
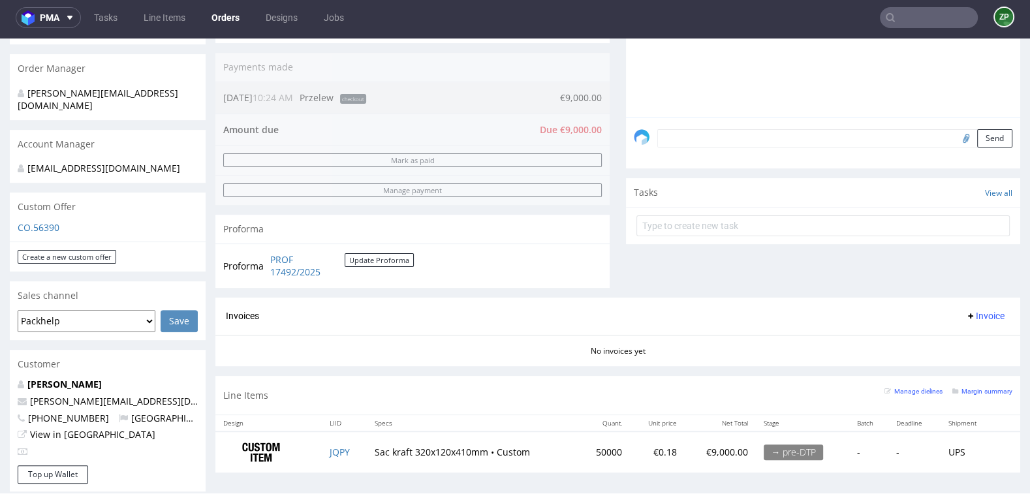
click at [223, 14] on link "Orders" at bounding box center [226, 17] width 44 height 21
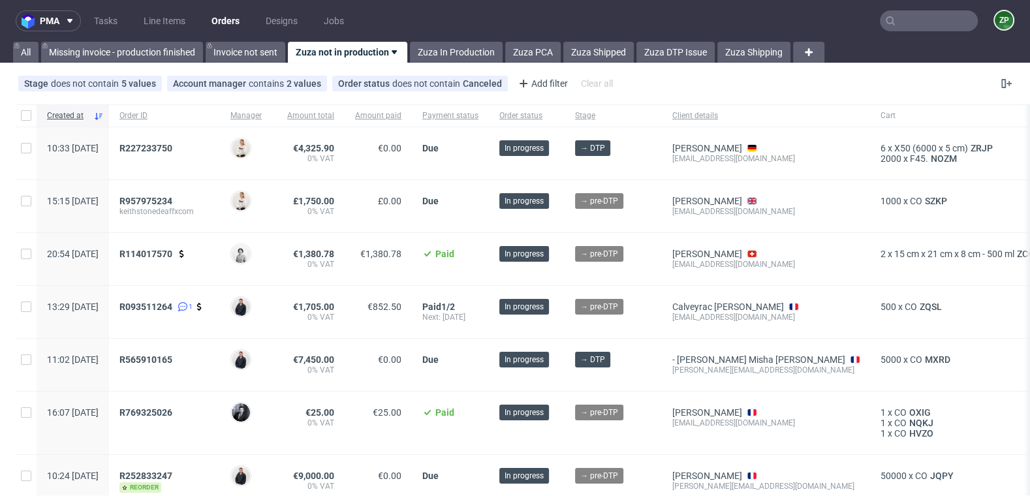
click at [904, 10] on nav "pma Tasks Line Items Orders Designs Jobs ZP" at bounding box center [515, 21] width 1030 height 42
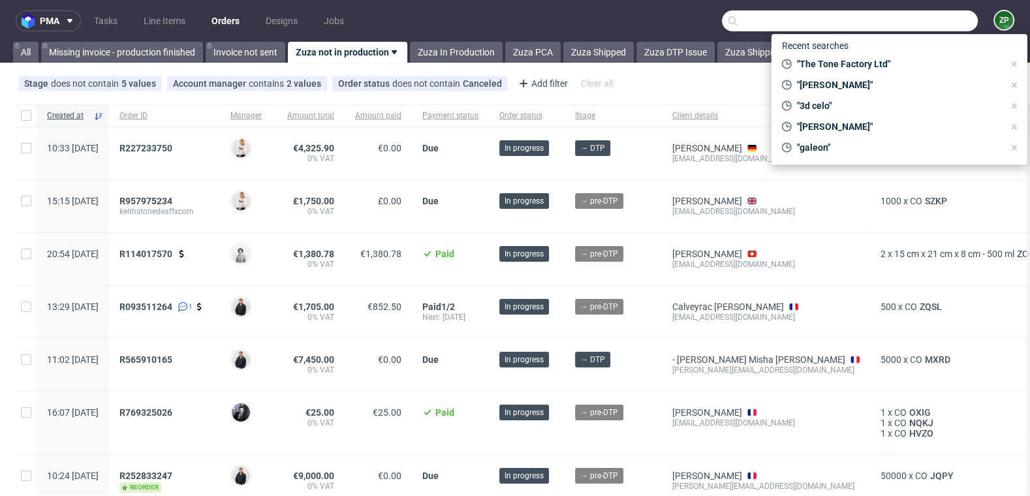
click at [910, 28] on input "text" at bounding box center [850, 20] width 256 height 21
paste input "victor.guedy@marbreriedevitry.fr"
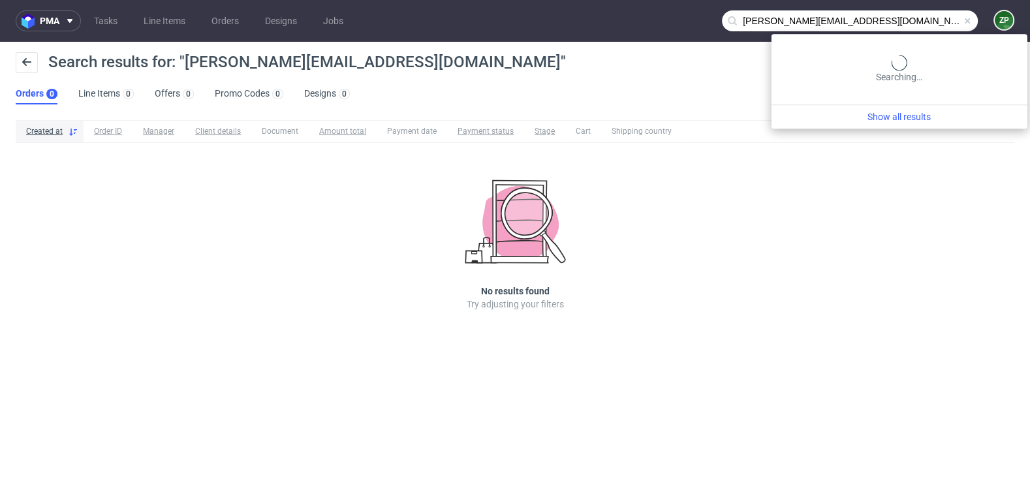
drag, startPoint x: 948, startPoint y: 20, endPoint x: 852, endPoint y: 22, distance: 96.0
click at [852, 22] on input "victor.guedy@marbreriedevitry.fr" at bounding box center [850, 20] width 256 height 21
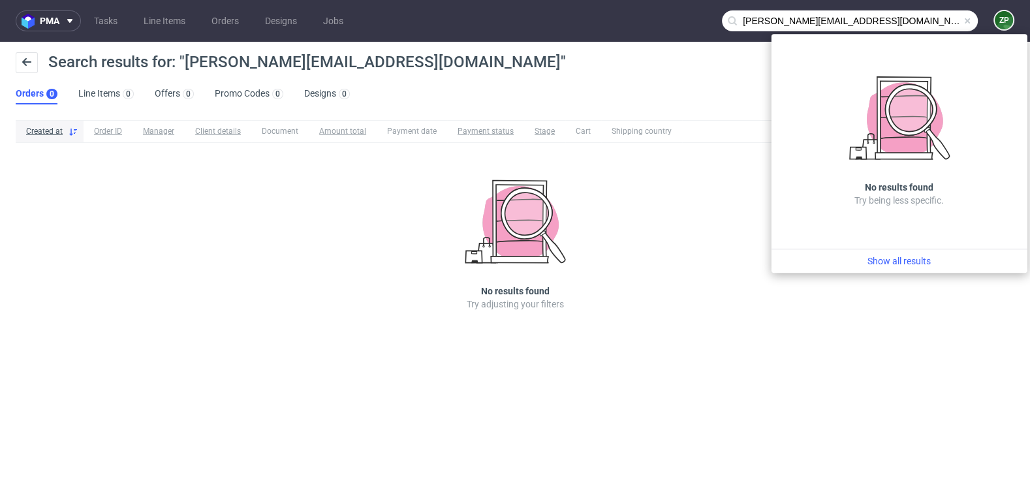
drag, startPoint x: 790, startPoint y: 18, endPoint x: 744, endPoint y: 18, distance: 46.4
click at [756, 18] on input "victor.guedy@marbreriedevitry.fr" at bounding box center [850, 20] width 256 height 21
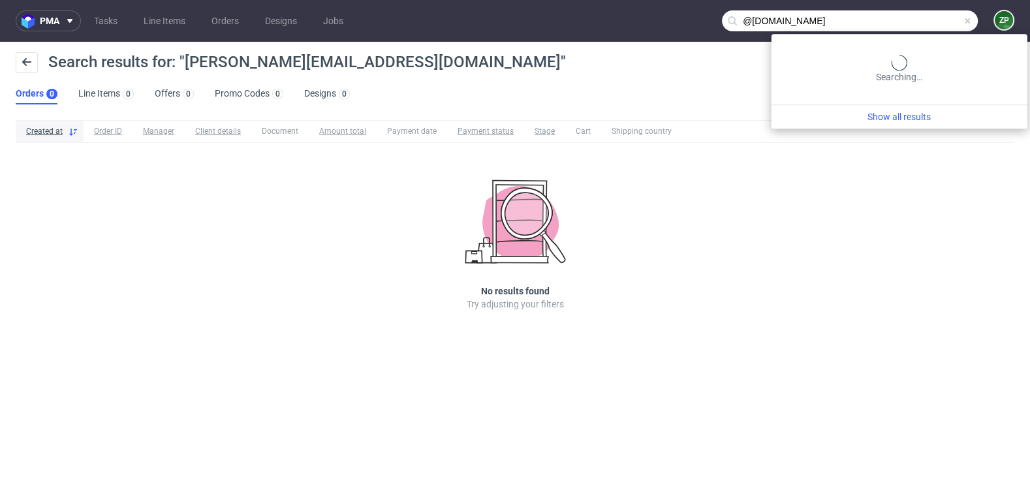
type input "@marbreriedevitry.fr"
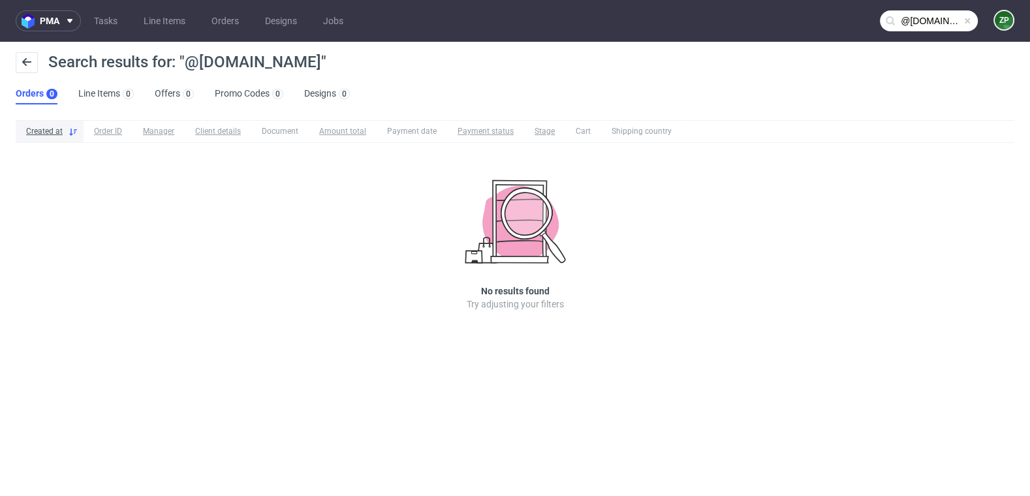
click at [914, 22] on input "@marbreriedevitry.fr" at bounding box center [929, 20] width 98 height 21
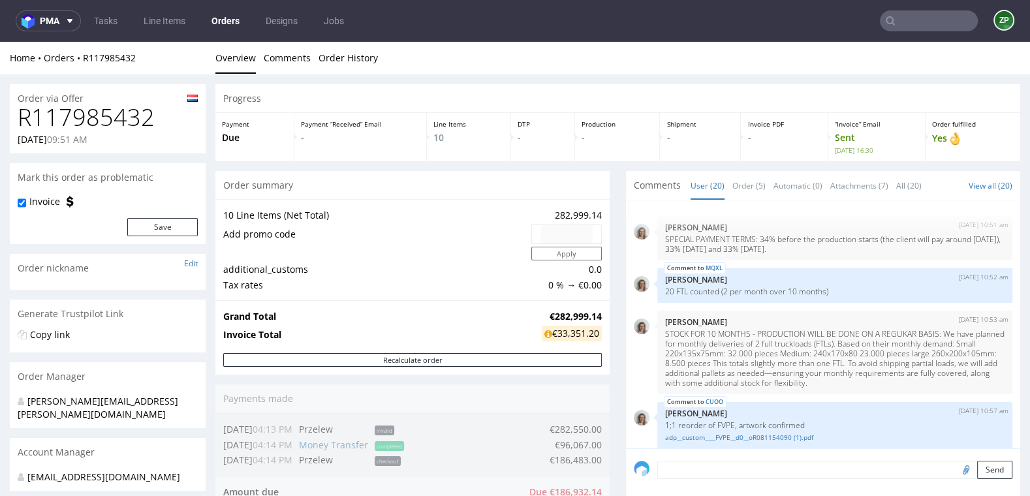
scroll to position [1030, 0]
